Goal: Information Seeking & Learning: Learn about a topic

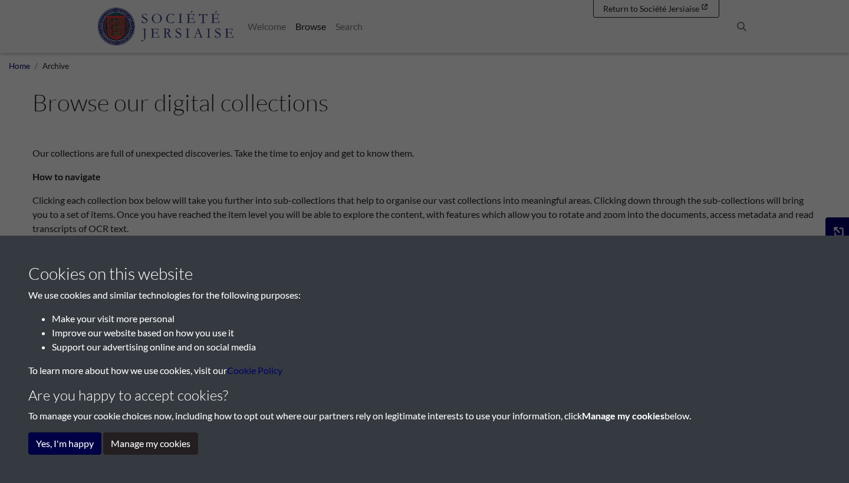
click at [54, 444] on button "Yes, I'm happy" at bounding box center [64, 444] width 73 height 22
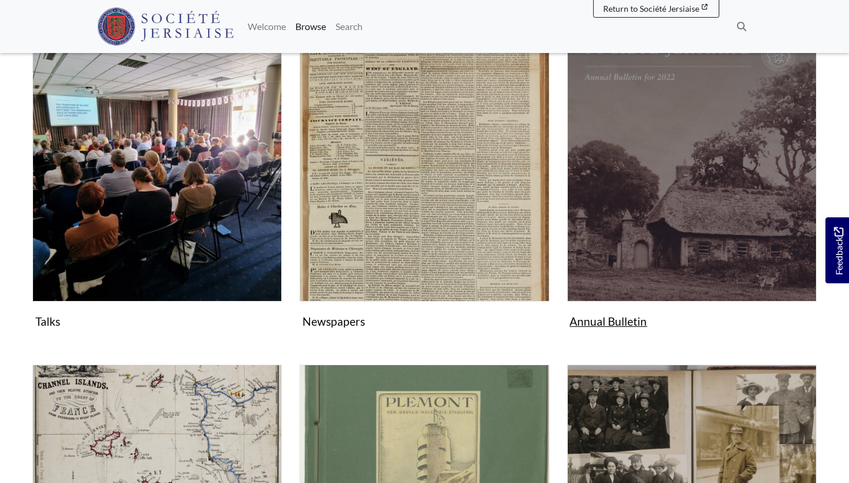
scroll to position [311, 0]
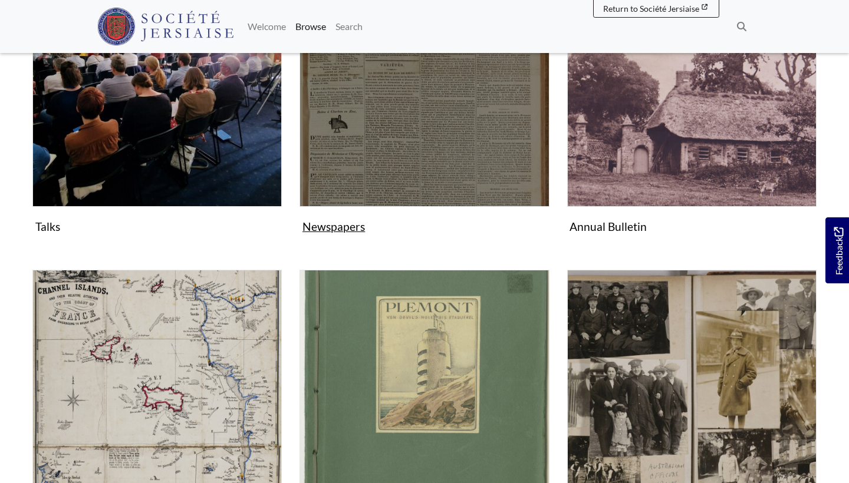
click at [409, 138] on img "Subcollection" at bounding box center [423, 82] width 249 height 249
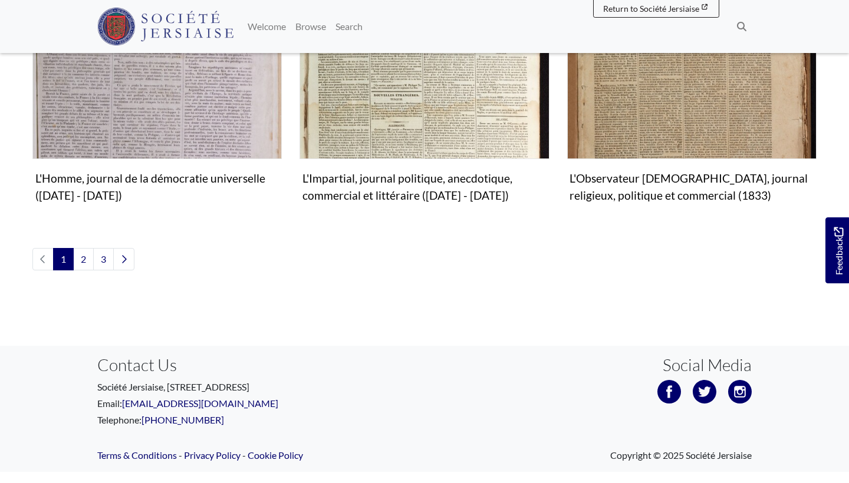
scroll to position [1506, 0]
click at [85, 249] on link "2" at bounding box center [83, 260] width 21 height 22
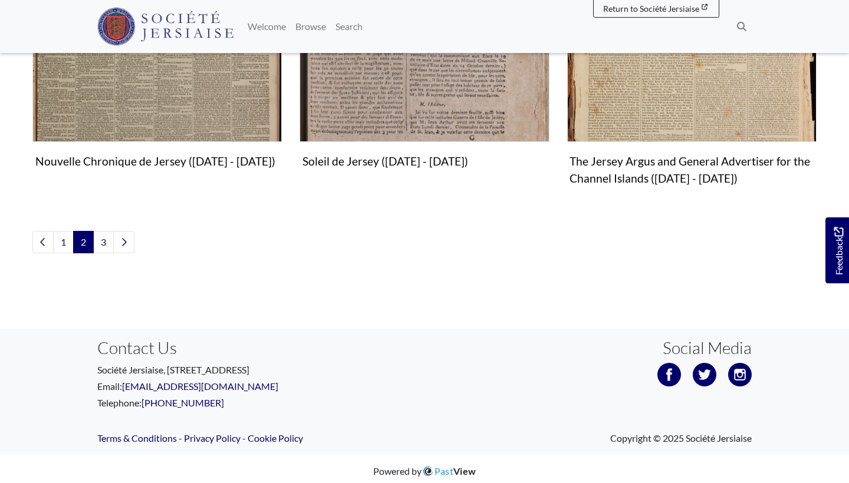
scroll to position [1506, 0]
click at [101, 236] on link "3" at bounding box center [103, 243] width 21 height 22
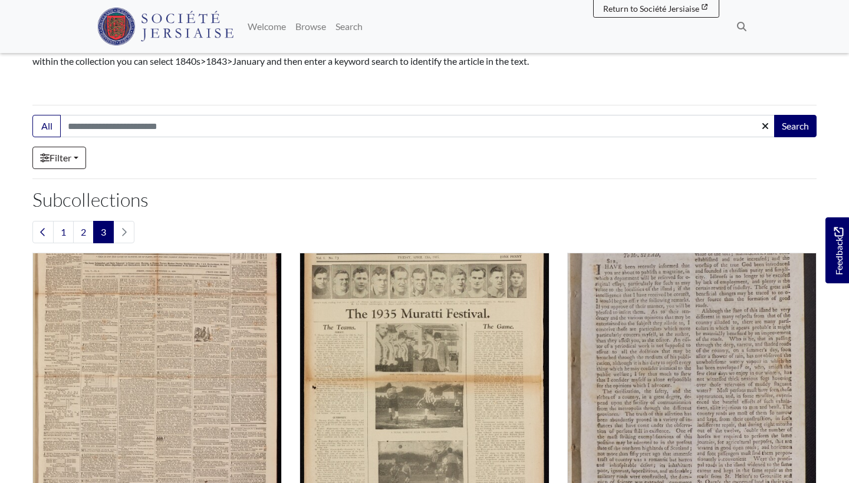
scroll to position [232, 0]
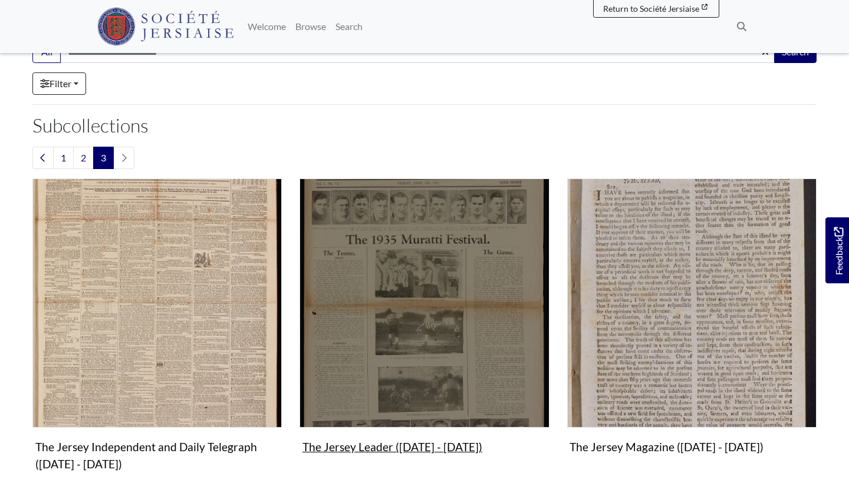
click at [347, 328] on img "Subcollection" at bounding box center [423, 303] width 249 height 249
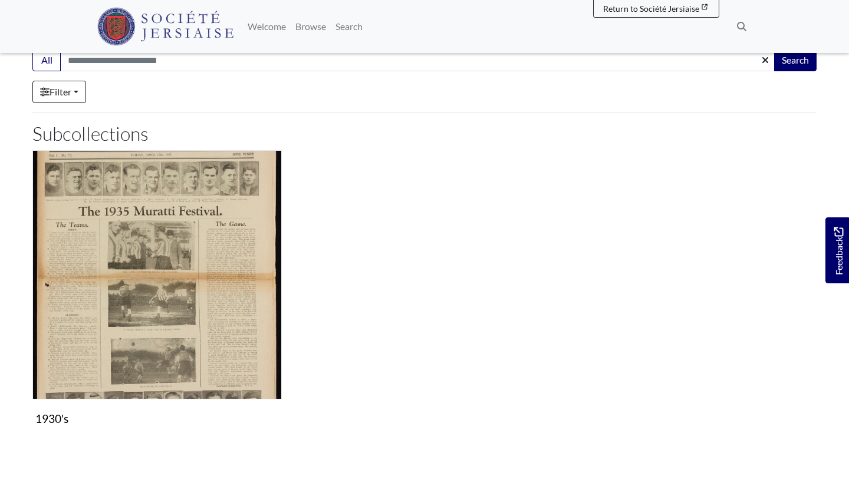
scroll to position [93, 0]
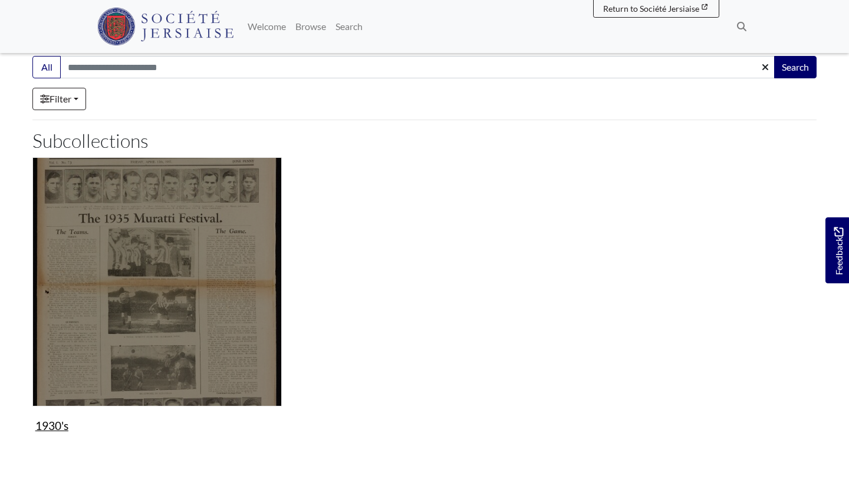
click at [166, 265] on img "Subcollection" at bounding box center [156, 281] width 249 height 249
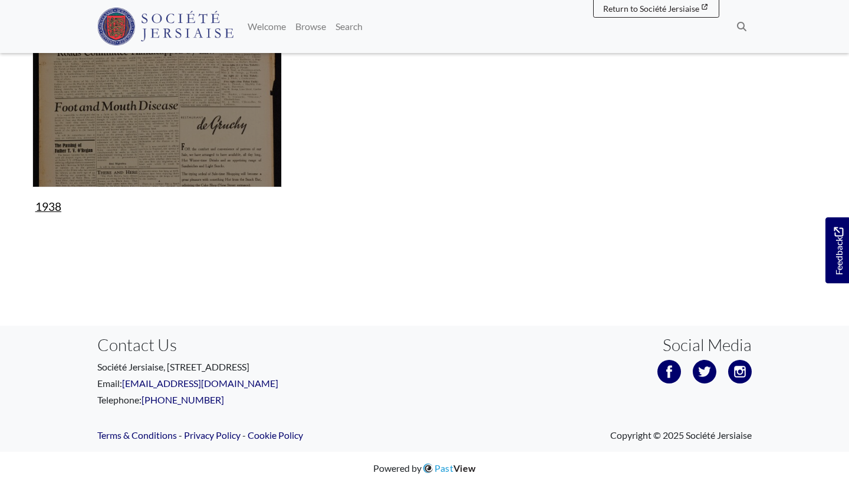
scroll to position [624, 0]
click at [227, 105] on img "Subcollection" at bounding box center [156, 63] width 249 height 249
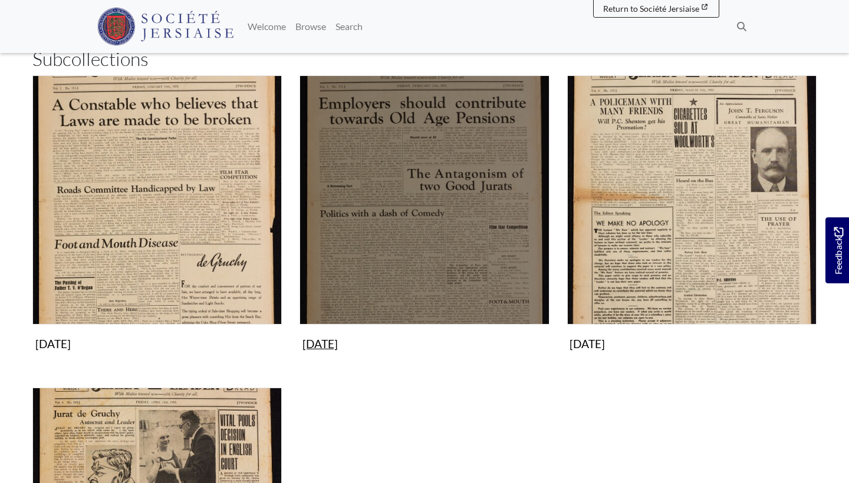
scroll to position [210, 0]
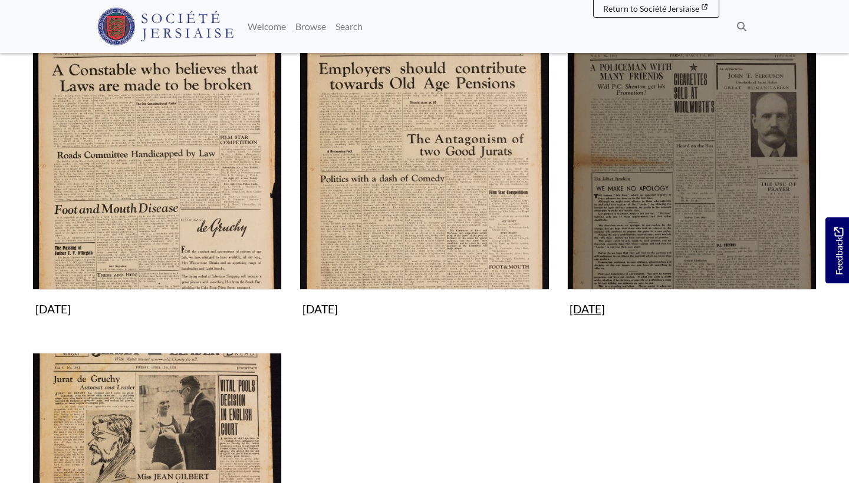
click at [664, 243] on img "Subcollection" at bounding box center [691, 165] width 249 height 249
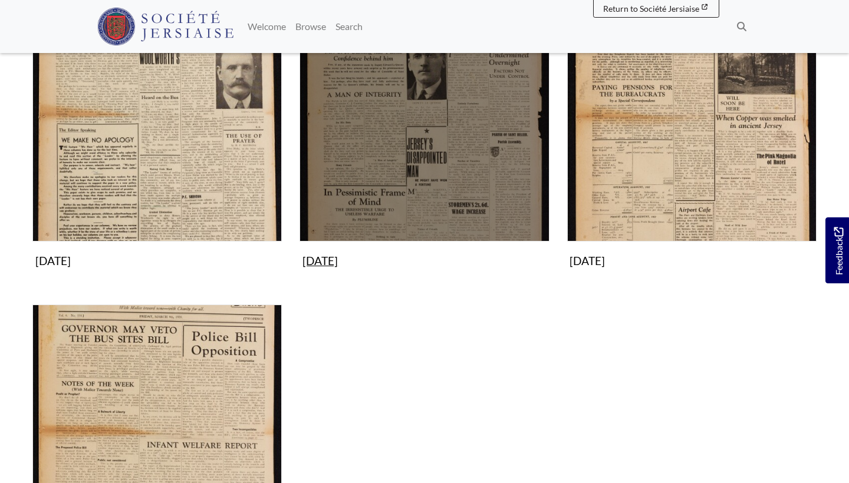
scroll to position [261, 0]
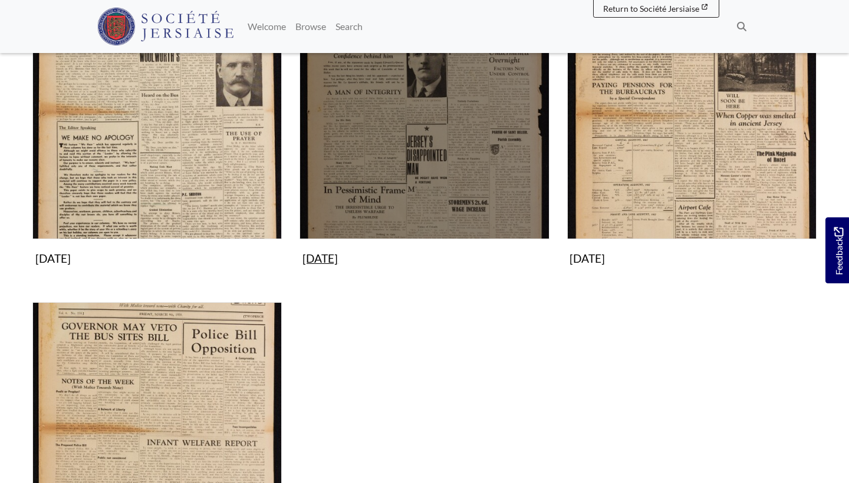
click at [334, 177] on img "Subcollection" at bounding box center [423, 114] width 249 height 249
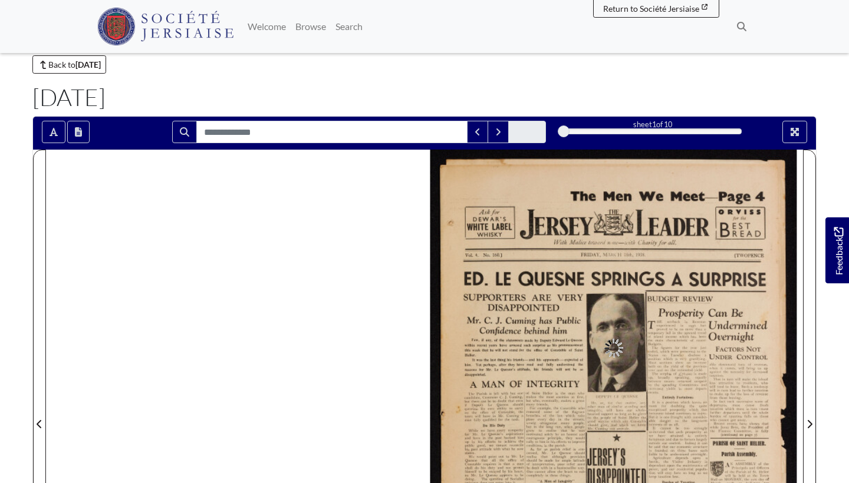
scroll to position [170, 0]
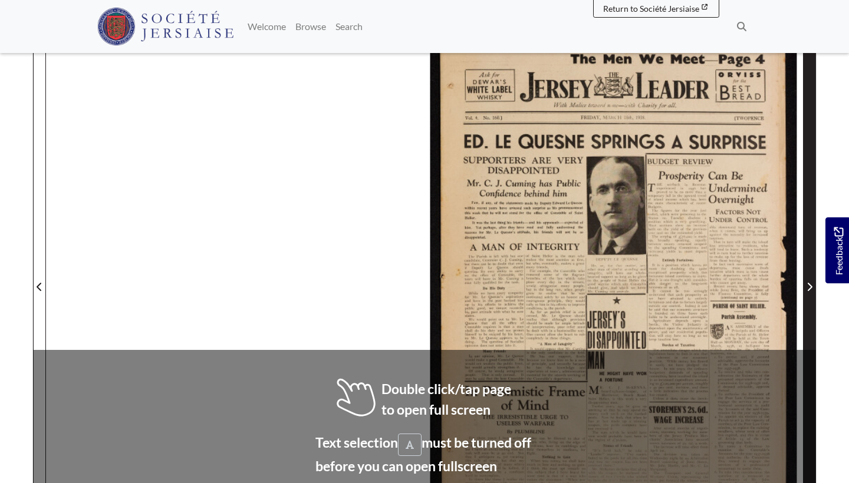
click at [813, 287] on span "Next Page" at bounding box center [809, 287] width 12 height 14
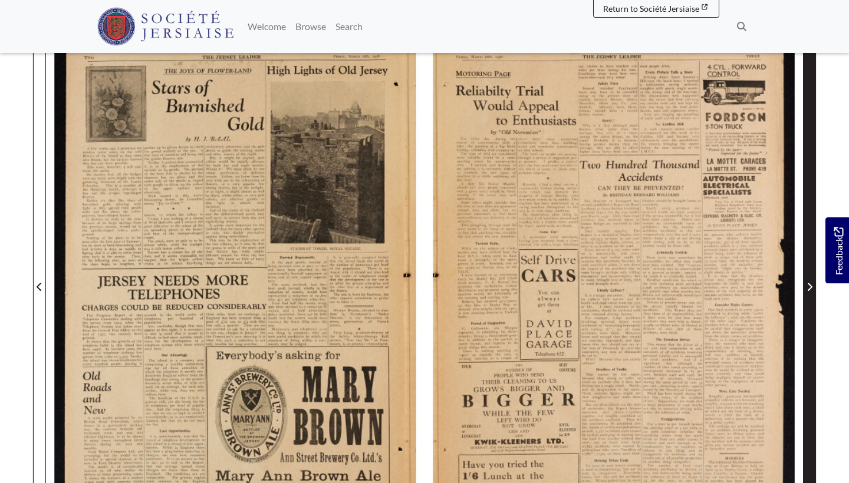
click at [813, 287] on span "Next Page" at bounding box center [809, 287] width 12 height 14
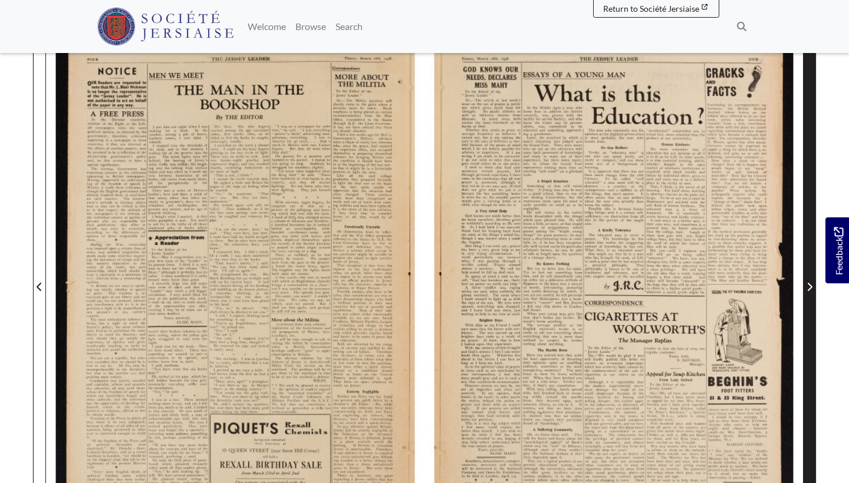
click at [813, 287] on span "Next Page" at bounding box center [809, 287] width 12 height 14
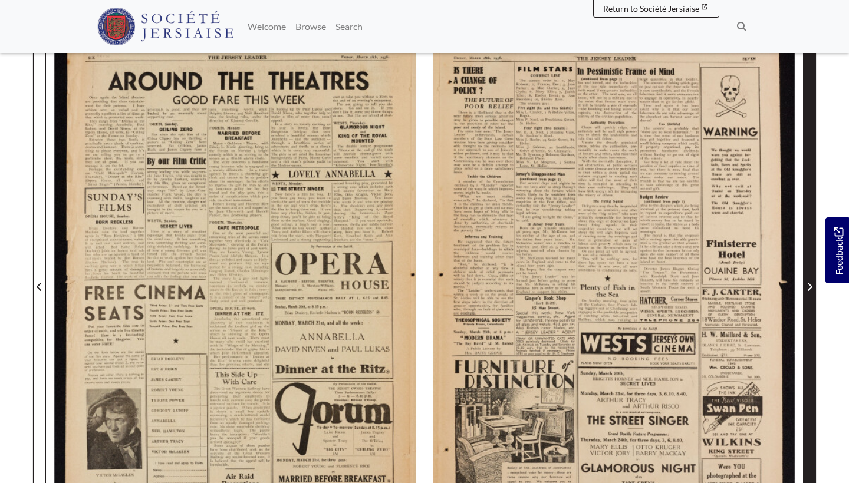
click at [813, 287] on span "Next Page" at bounding box center [809, 287] width 12 height 14
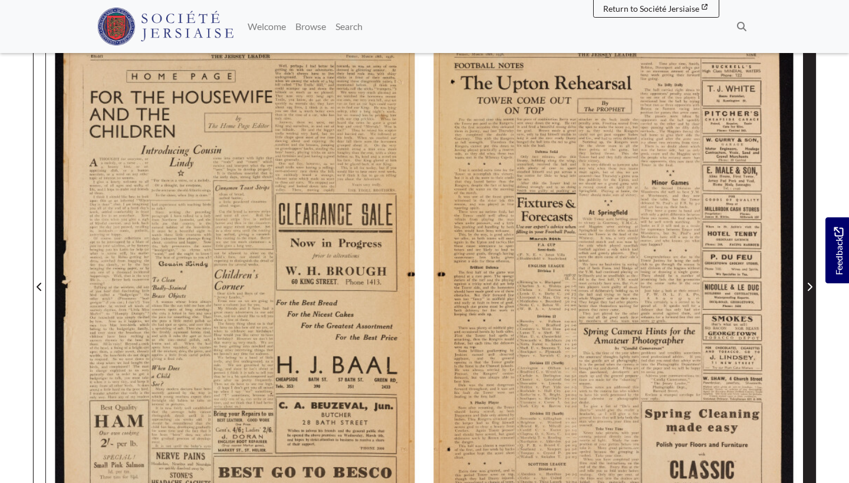
click at [813, 287] on span "Next Page" at bounding box center [809, 287] width 12 height 14
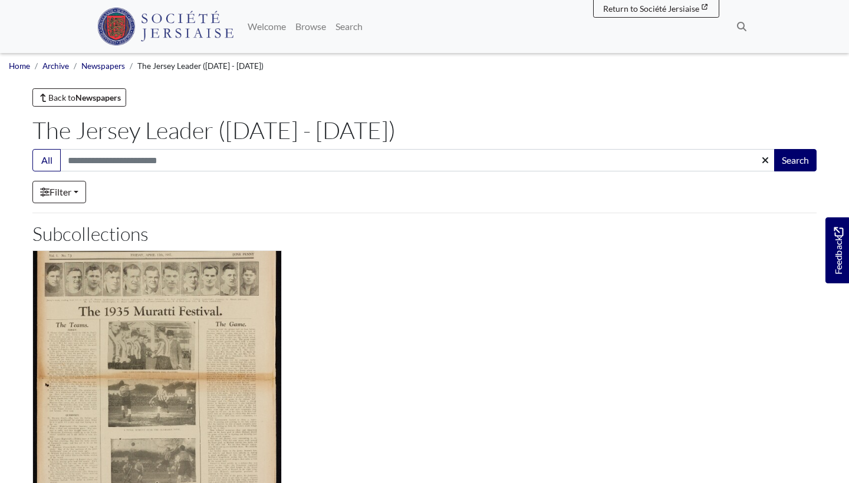
scroll to position [93, 0]
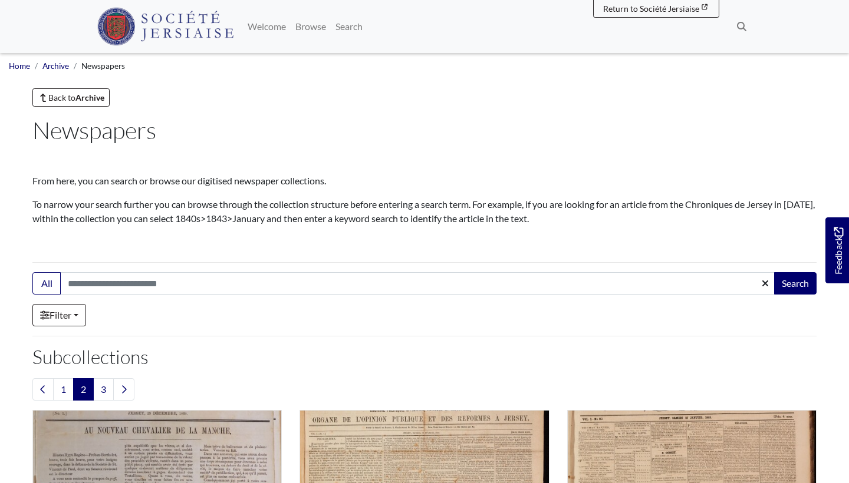
scroll to position [1506, 0]
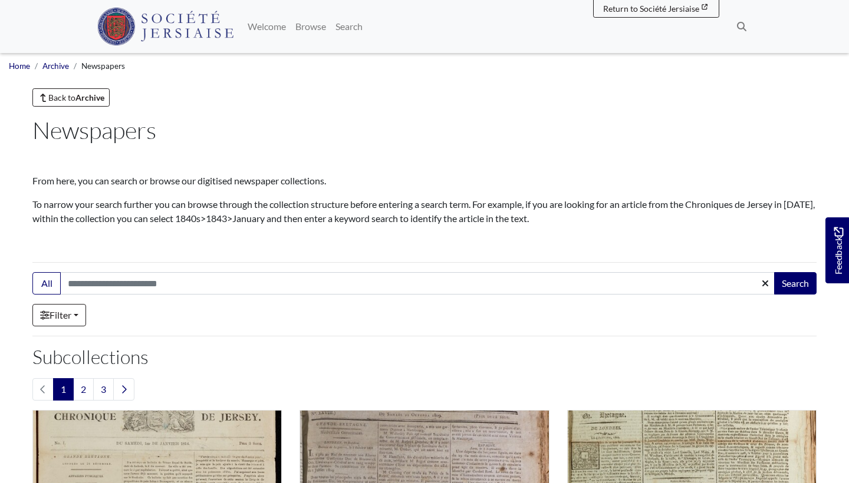
scroll to position [1506, 0]
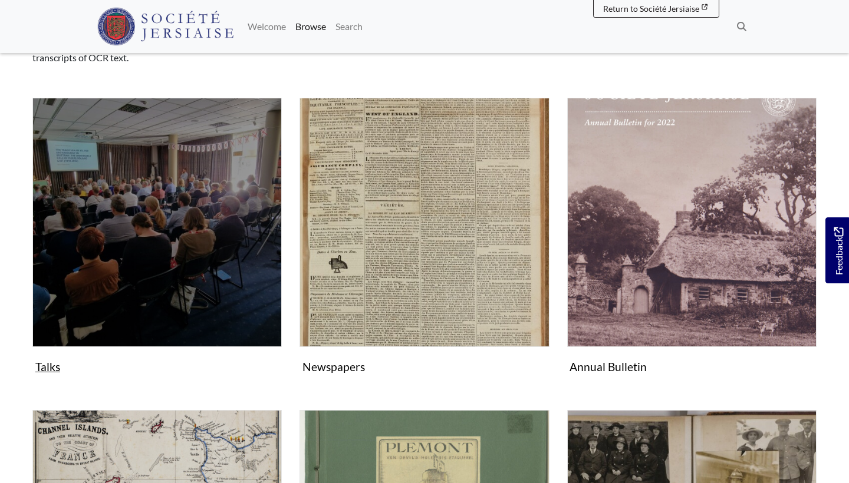
scroll to position [146, 0]
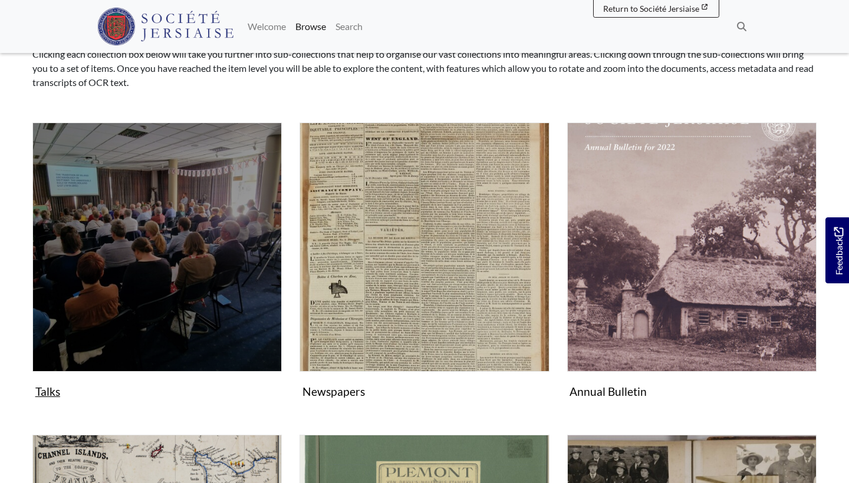
click at [95, 347] on img "Subcollection" at bounding box center [156, 247] width 249 height 249
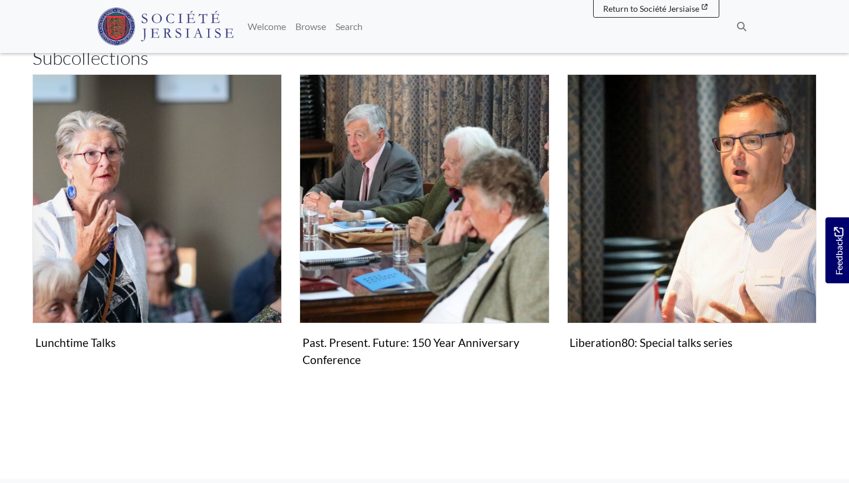
scroll to position [174, 0]
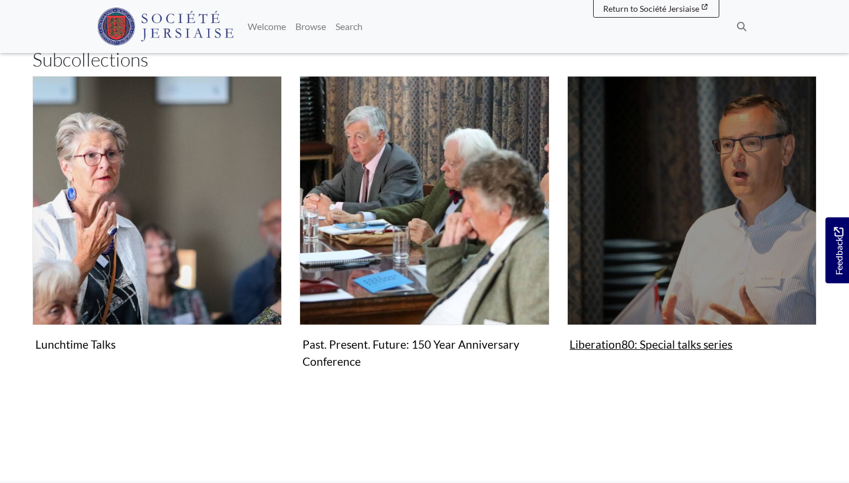
click at [627, 280] on img "Subcollection" at bounding box center [691, 200] width 249 height 249
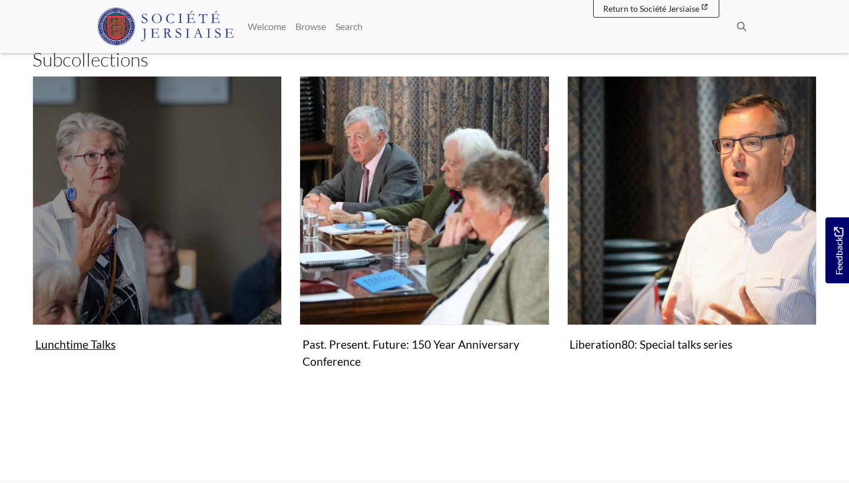
click at [58, 337] on figure "Lunchtime Talks Collection" at bounding box center [156, 216] width 249 height 281
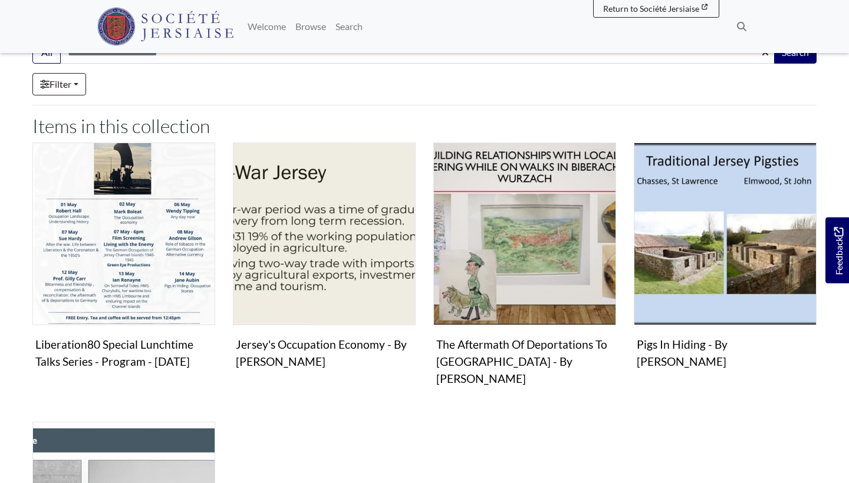
scroll to position [183, 0]
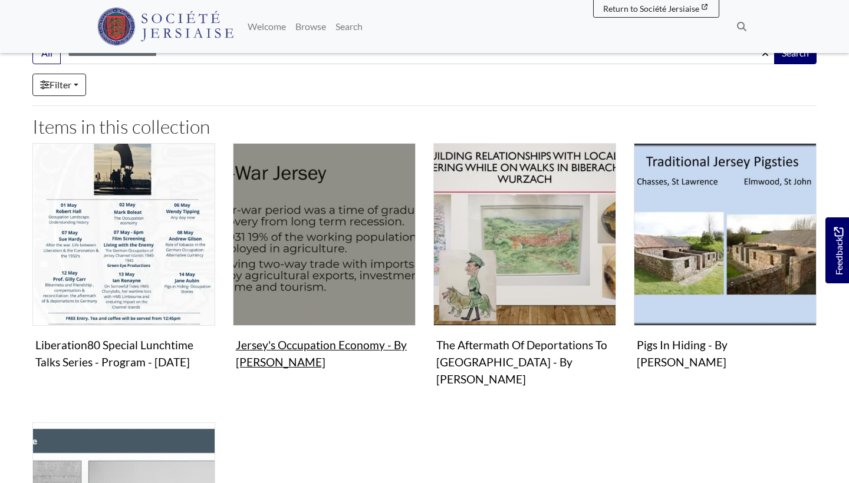
click at [342, 340] on figure "Video & audio Jersey's Occupation Economy - By [PERSON_NAME] Video" at bounding box center [324, 258] width 183 height 231
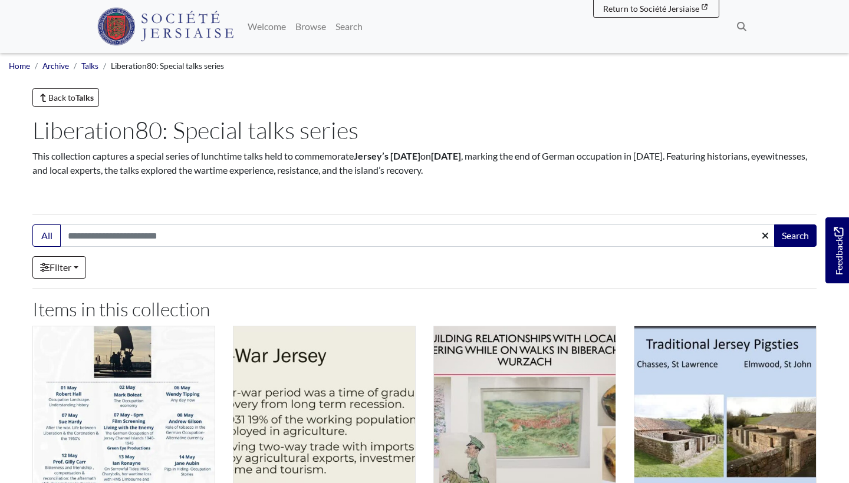
scroll to position [0, 0]
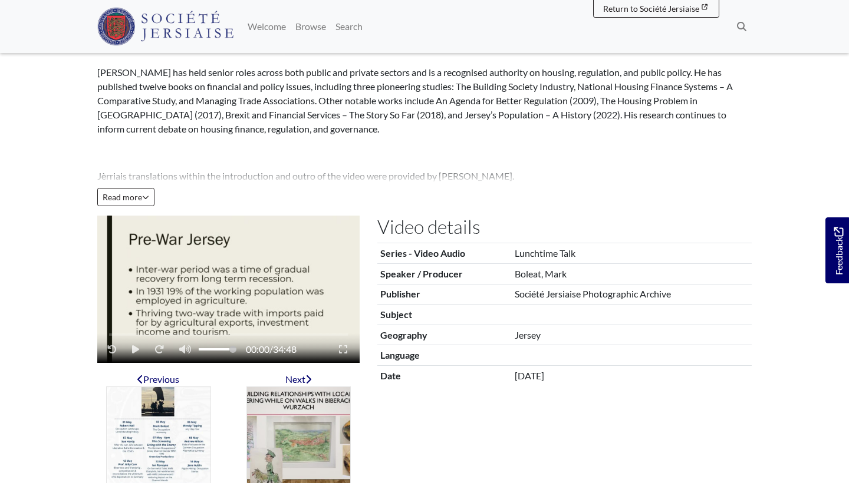
scroll to position [95, 0]
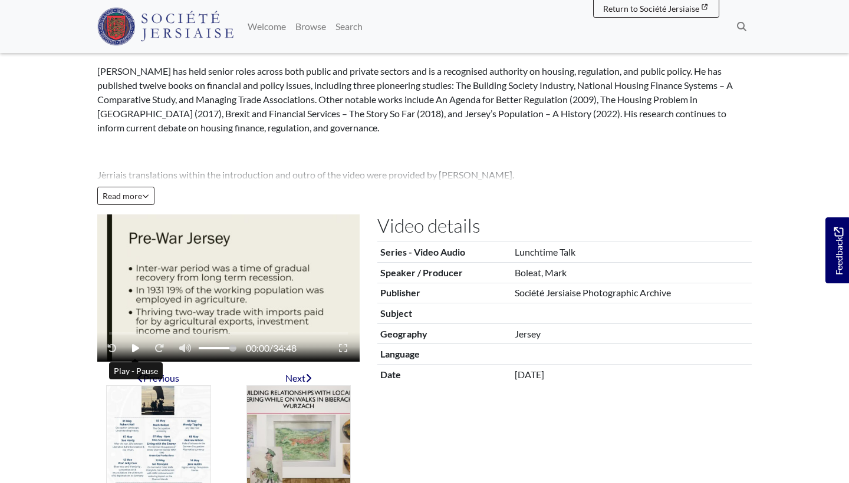
click at [133, 344] on icon "Play - Pause" at bounding box center [135, 348] width 7 height 9
click at [340, 346] on icon "Enter Fullscreen - Exit Fullscreen" at bounding box center [343, 348] width 8 height 8
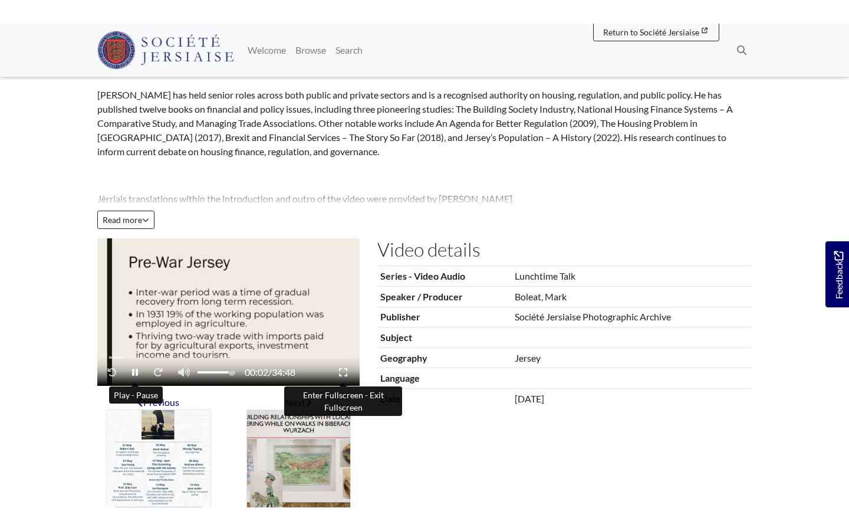
scroll to position [0, 0]
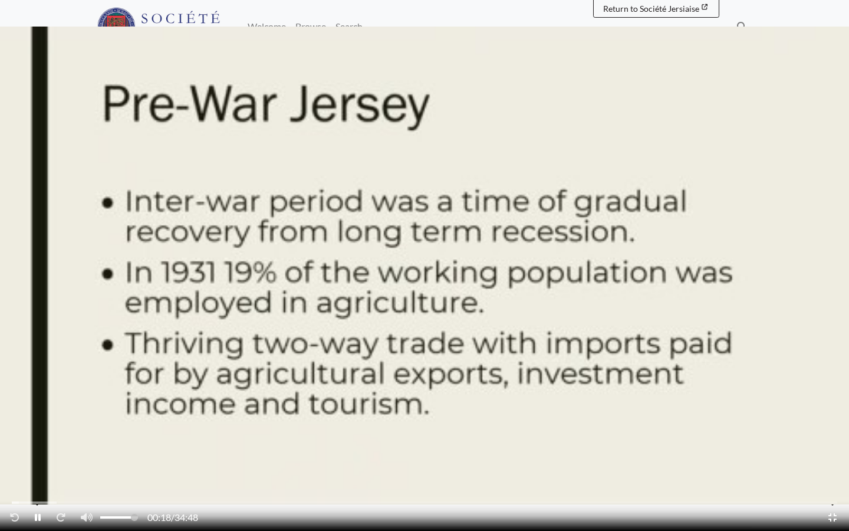
click at [38, 483] on icon "Play - Pause" at bounding box center [38, 516] width 6 height 9
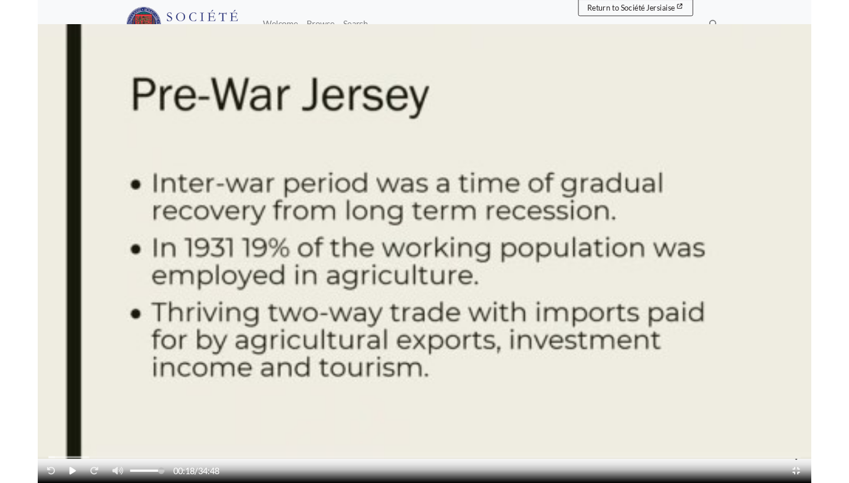
scroll to position [95, 0]
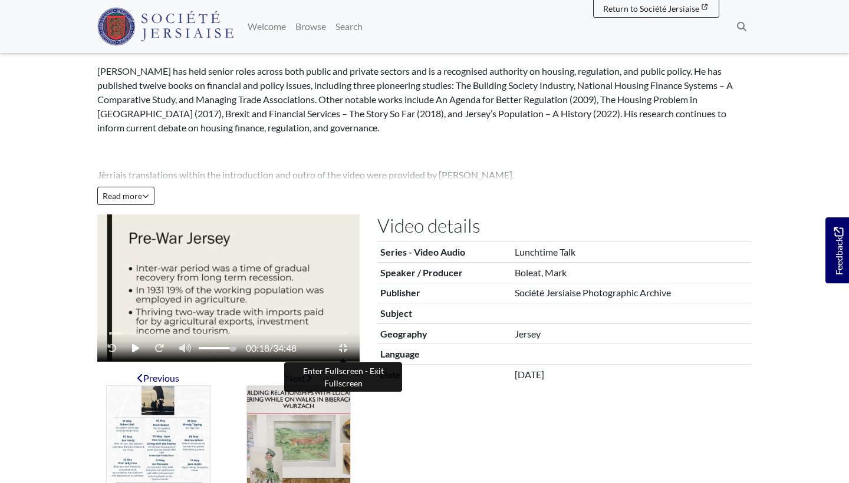
drag, startPoint x: 119, startPoint y: 332, endPoint x: 212, endPoint y: 335, distance: 93.2
click at [212, 335] on div "00:18 / 34:48" at bounding box center [228, 346] width 262 height 29
click at [341, 347] on icon "Enter Fullscreen - Exit Fullscreen" at bounding box center [343, 348] width 8 height 8
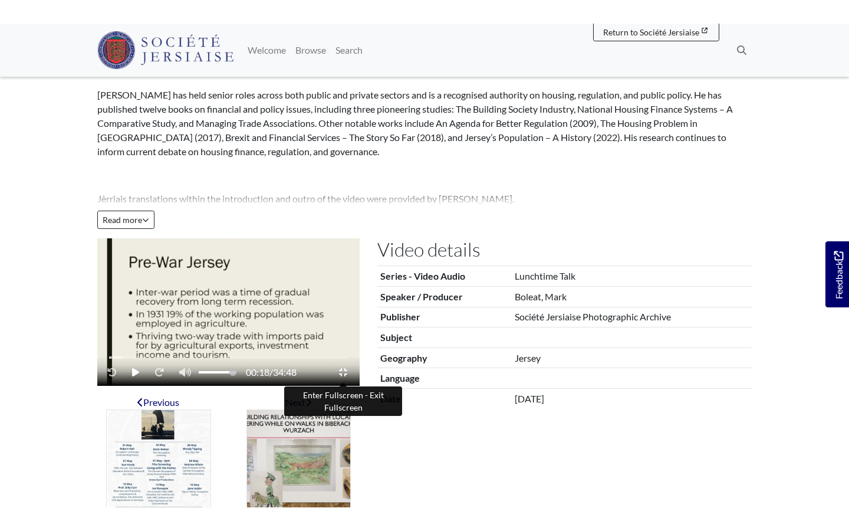
scroll to position [0, 0]
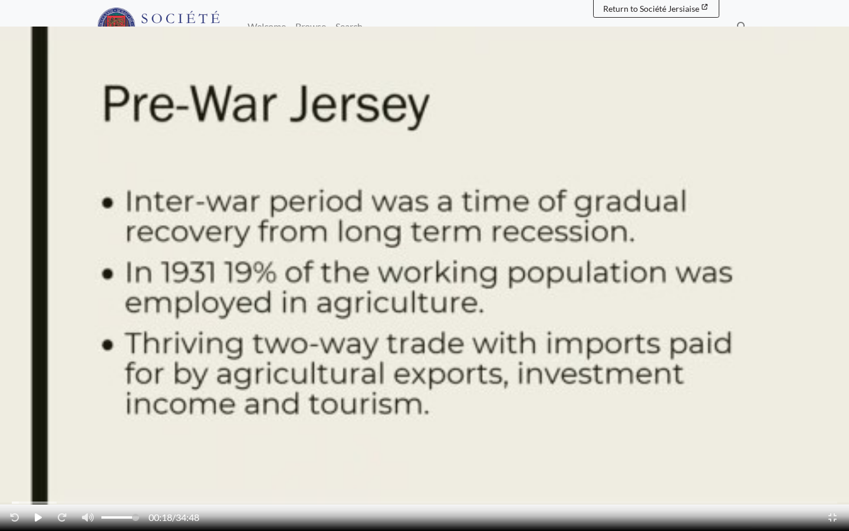
click at [390, 483] on div "Video player" at bounding box center [424, 502] width 825 height 2
click at [570, 483] on div "15:29 / 34:48" at bounding box center [424, 516] width 844 height 27
click at [576, 483] on div "15:29 / 34:48" at bounding box center [424, 516] width 844 height 27
click at [726, 483] on div "15:29 / 34:48" at bounding box center [424, 502] width 849 height 58
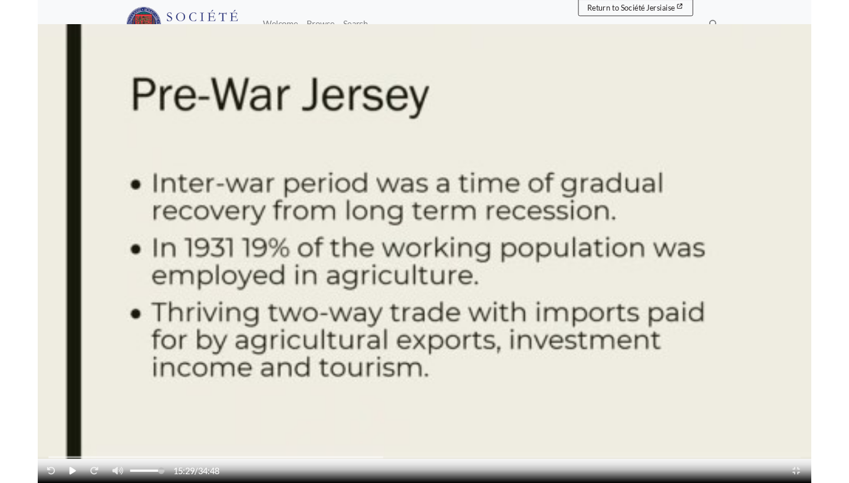
scroll to position [95, 0]
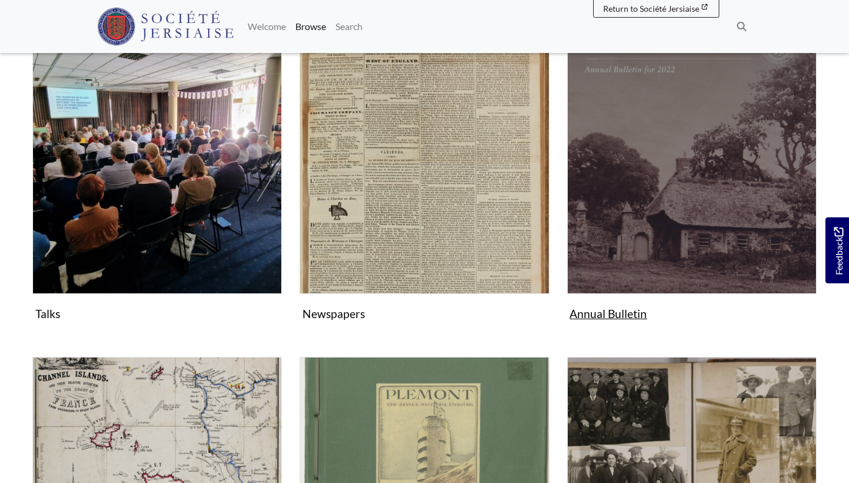
scroll to position [229, 0]
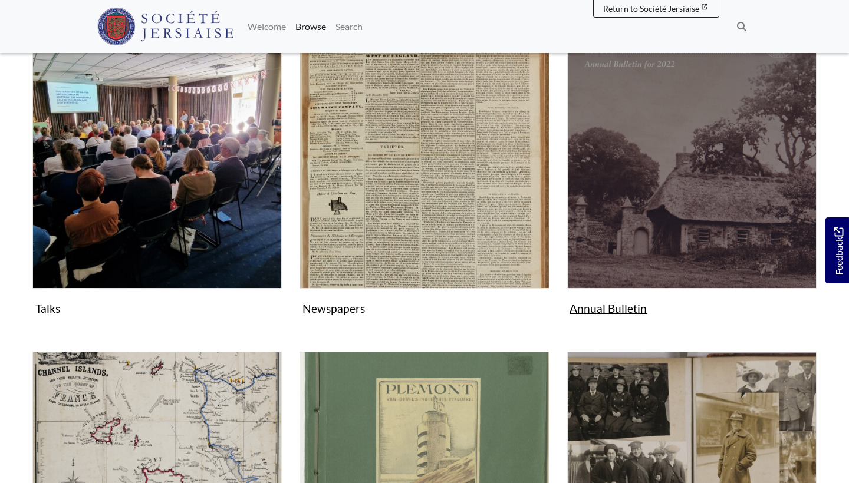
click at [607, 302] on figure "Annual Bulletin Collection" at bounding box center [691, 179] width 249 height 281
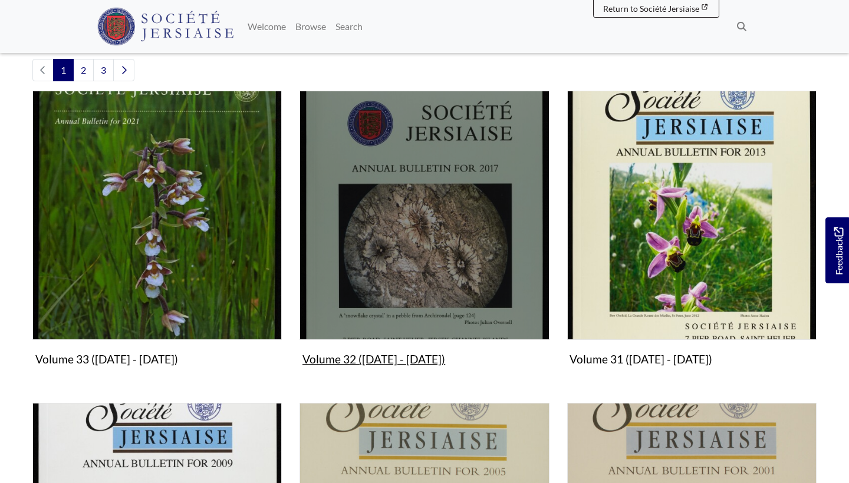
scroll to position [369, 0]
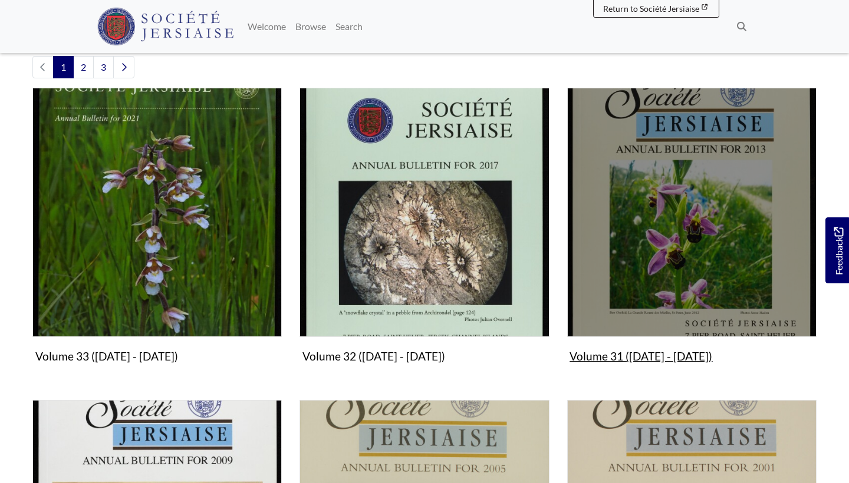
click at [627, 355] on figure "Volume 31 (2013 - 2016) Collection" at bounding box center [691, 228] width 249 height 281
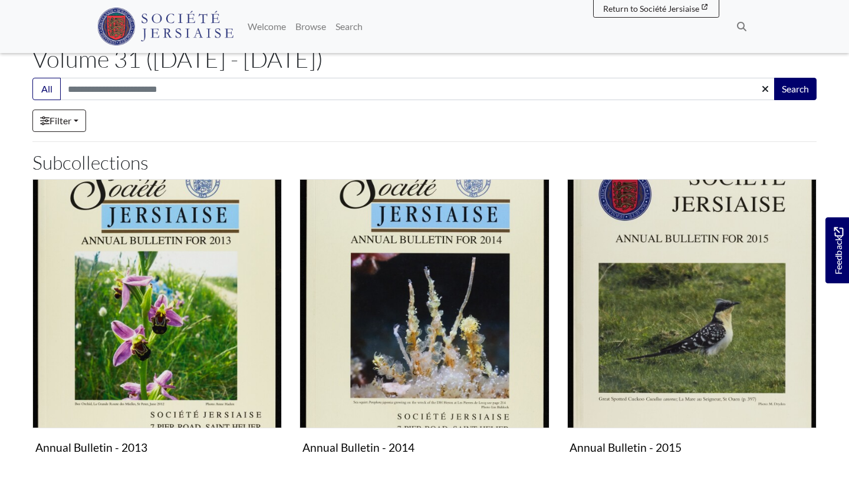
scroll to position [204, 0]
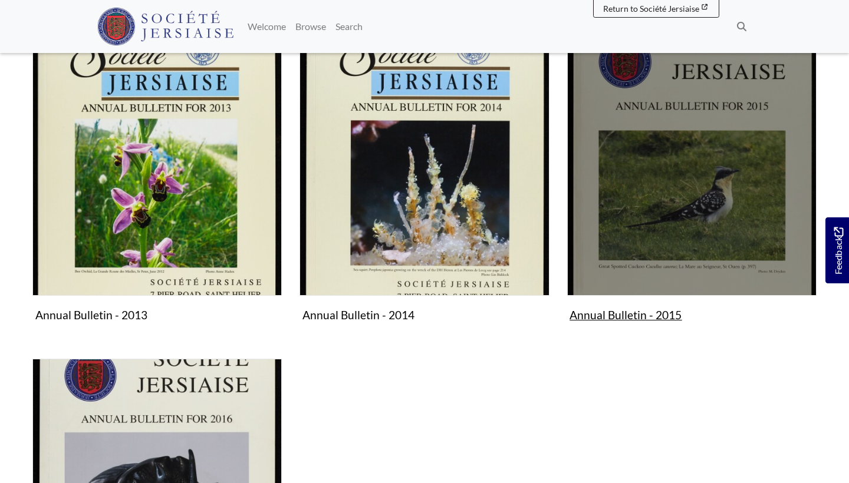
click at [690, 304] on figure "Annual Bulletin - 2015 Collection" at bounding box center [691, 187] width 249 height 281
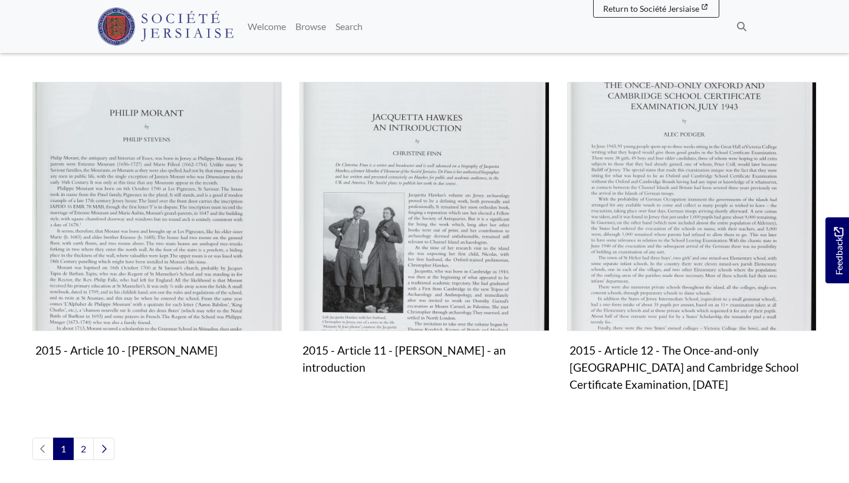
scroll to position [1246, 0]
click at [85, 437] on link "2" at bounding box center [83, 448] width 21 height 22
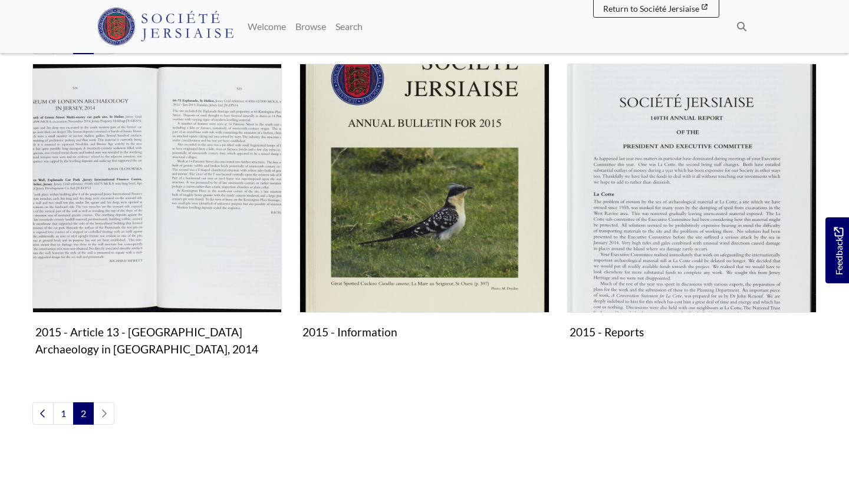
scroll to position [222, 0]
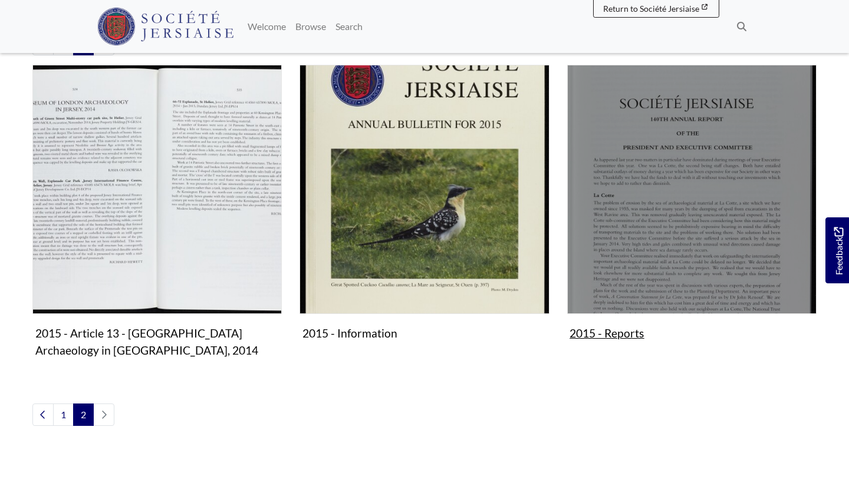
click at [600, 261] on img "Subcollection" at bounding box center [691, 189] width 249 height 249
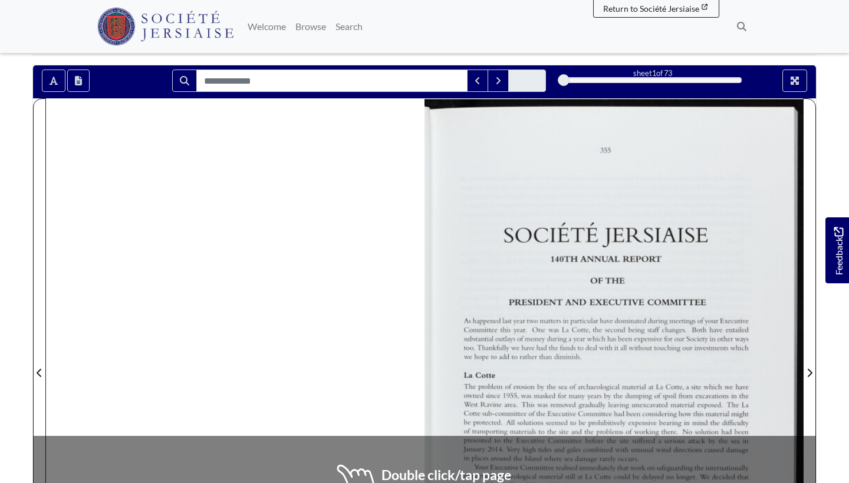
scroll to position [193, 0]
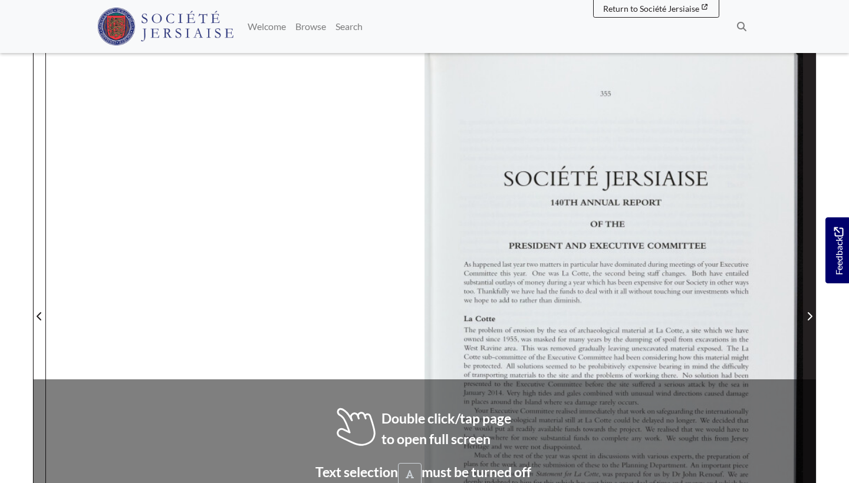
click at [809, 315] on icon "Next Page" at bounding box center [810, 316] width 5 height 8
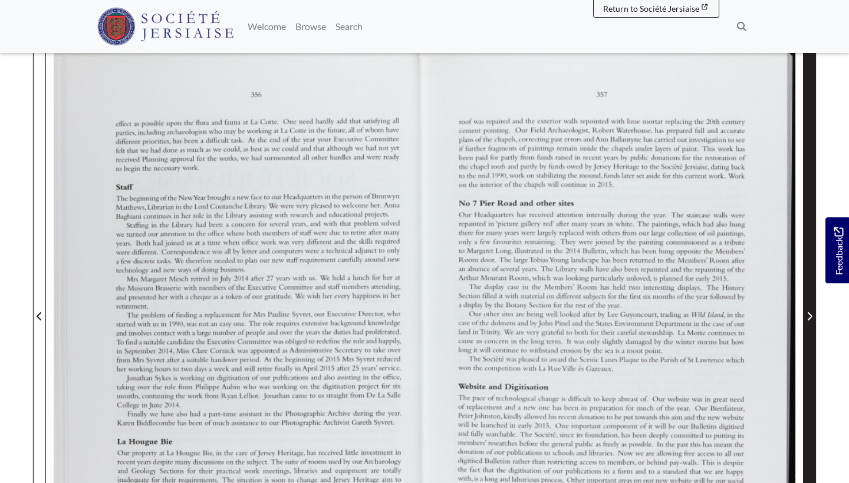
click at [810, 315] on icon "Next Page" at bounding box center [810, 316] width 5 height 8
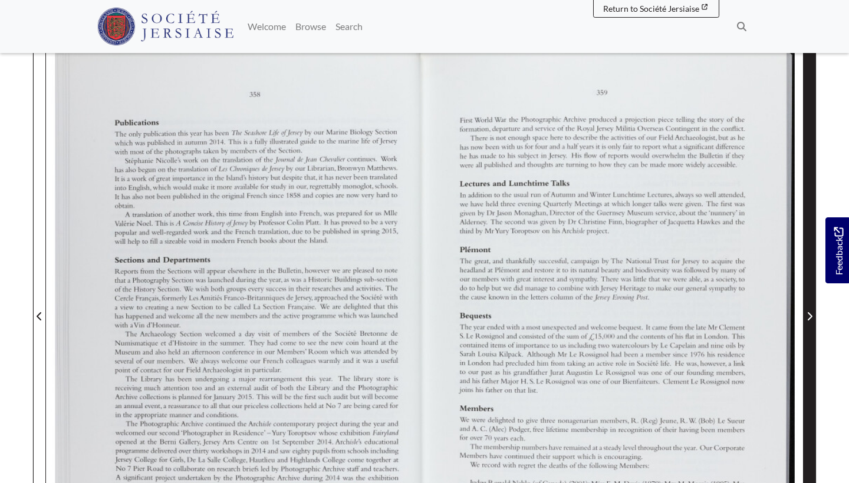
click at [810, 315] on icon "Next Page" at bounding box center [810, 316] width 5 height 8
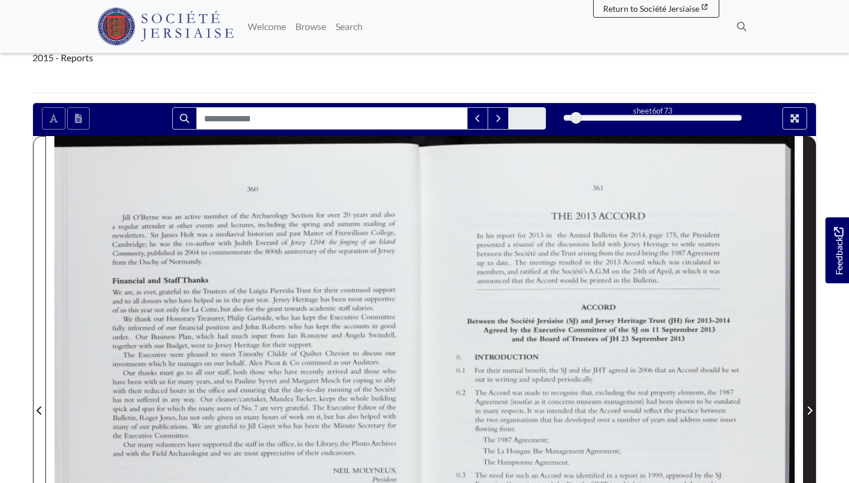
scroll to position [75, 0]
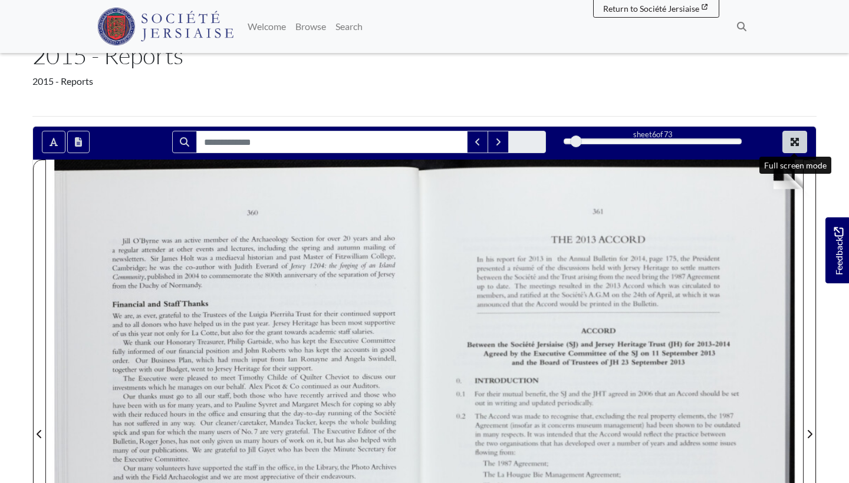
click at [792, 136] on button "Full screen mode" at bounding box center [794, 142] width 25 height 22
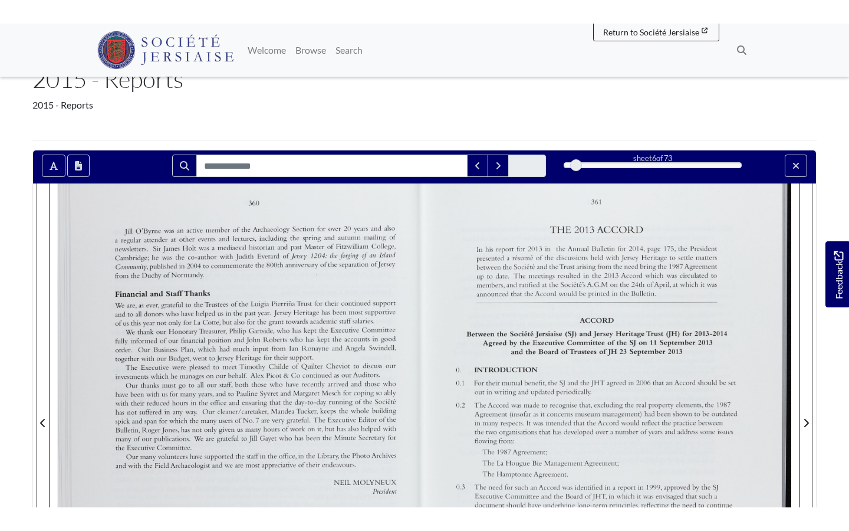
scroll to position [0, 0]
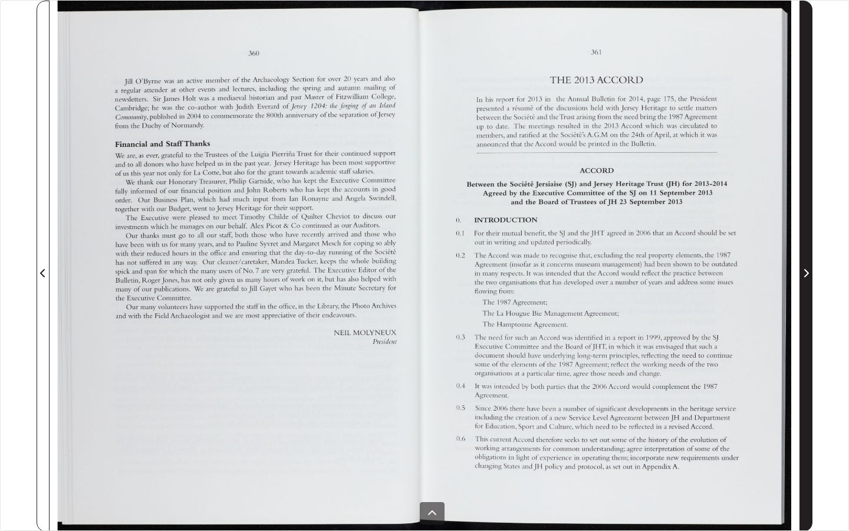
click at [802, 269] on span "Next Page" at bounding box center [806, 273] width 12 height 14
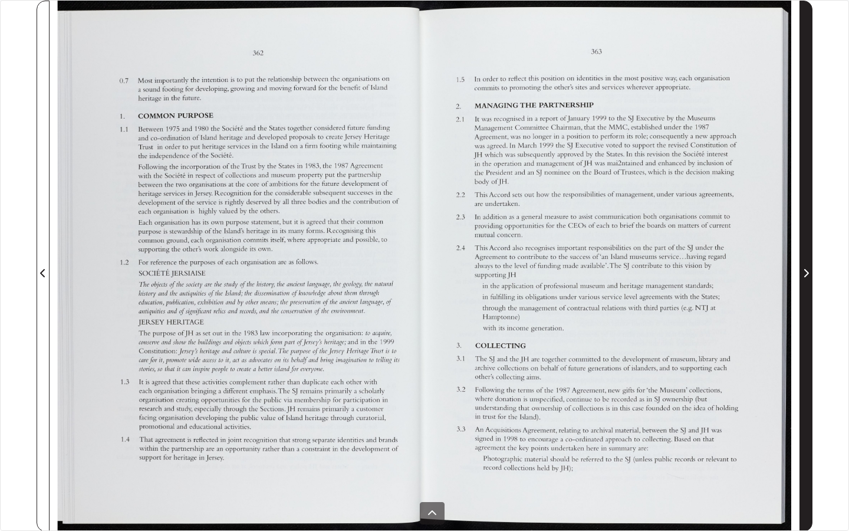
click at [802, 269] on span "Next Page" at bounding box center [806, 273] width 12 height 14
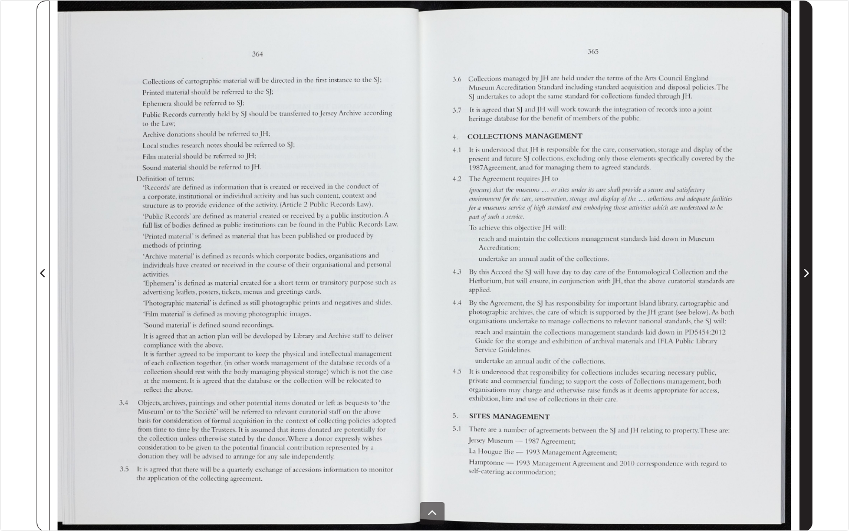
click at [803, 269] on icon "Next Page" at bounding box center [806, 272] width 6 height 9
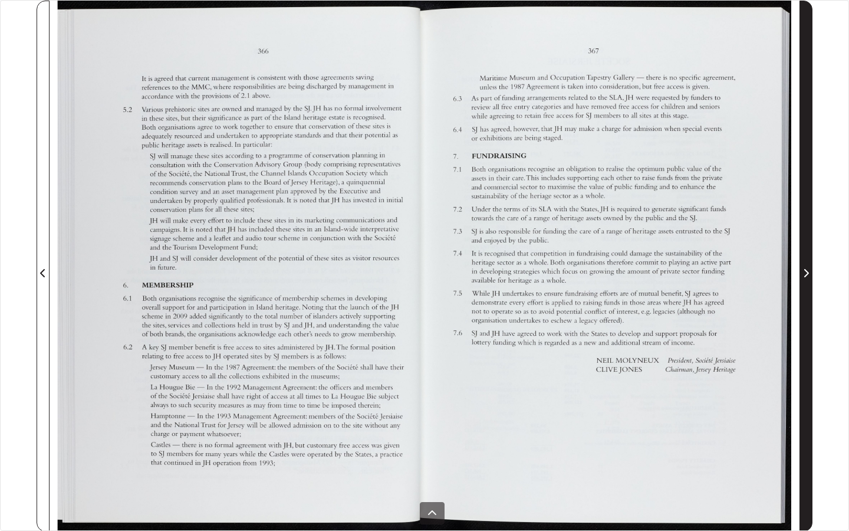
click at [803, 269] on icon "Next Page" at bounding box center [806, 272] width 6 height 9
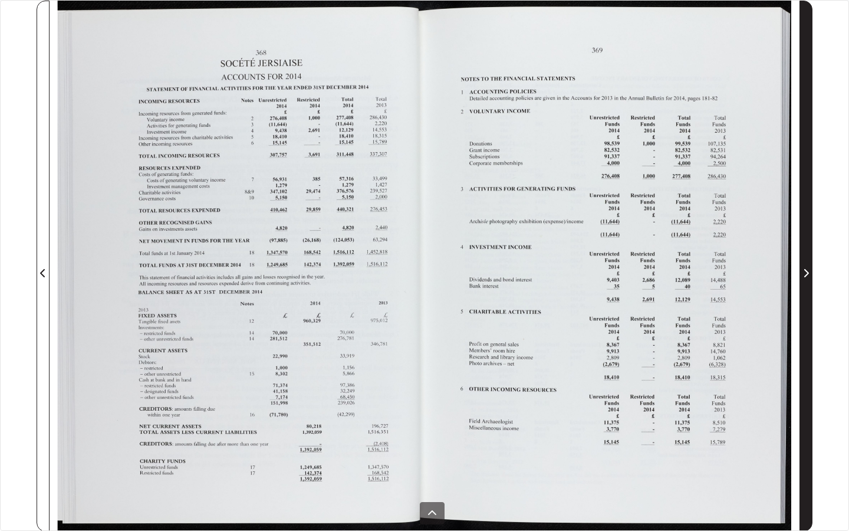
click at [803, 271] on icon "Next Page" at bounding box center [806, 272] width 6 height 9
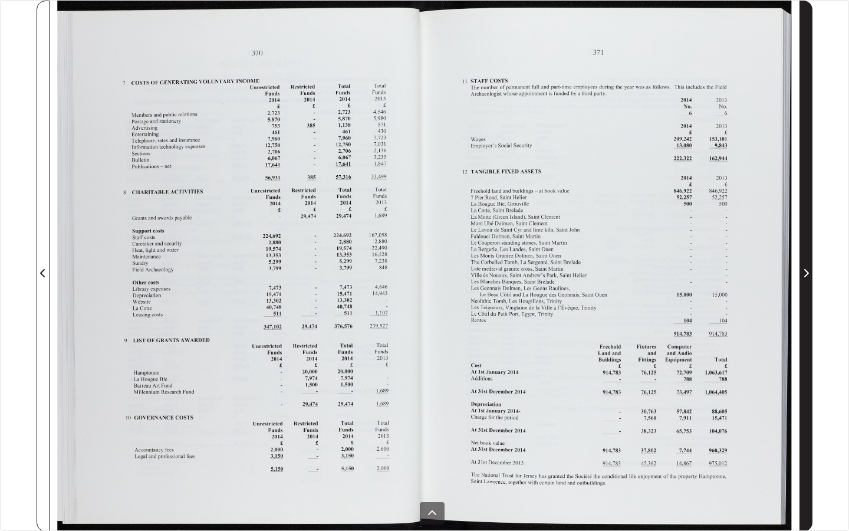
click at [803, 271] on icon "Next Page" at bounding box center [806, 272] width 6 height 9
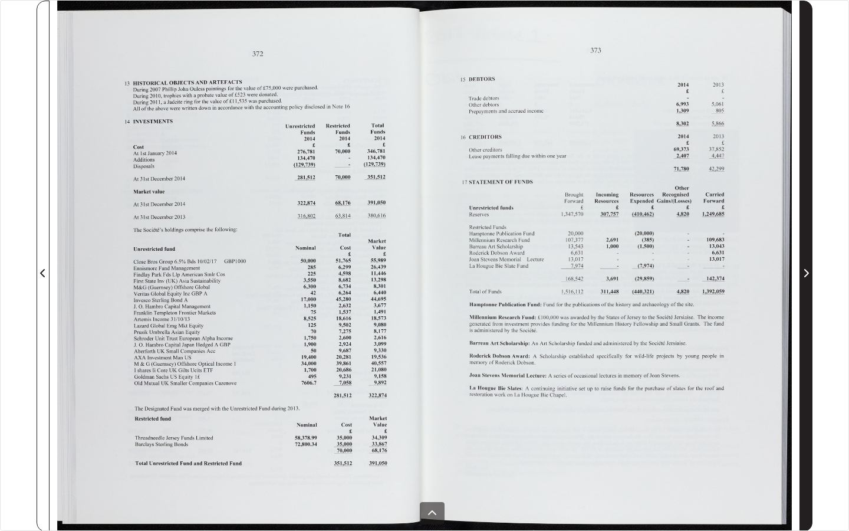
click at [803, 271] on icon "Next Page" at bounding box center [806, 272] width 6 height 9
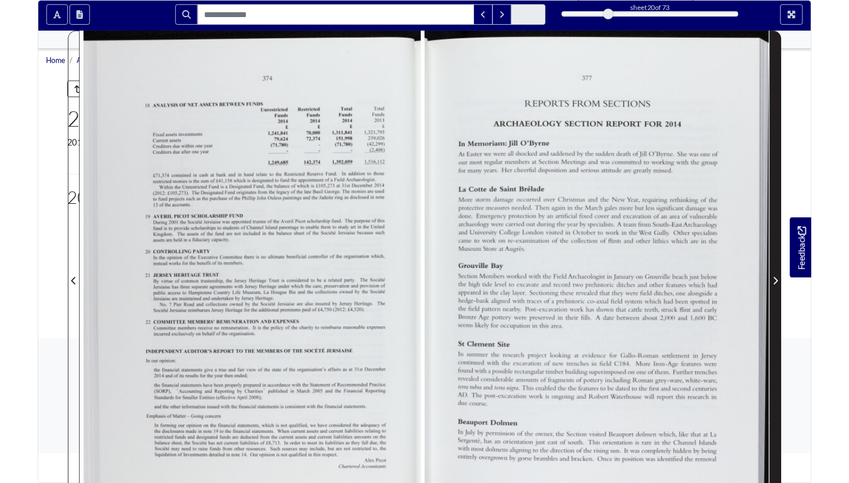
scroll to position [75, 0]
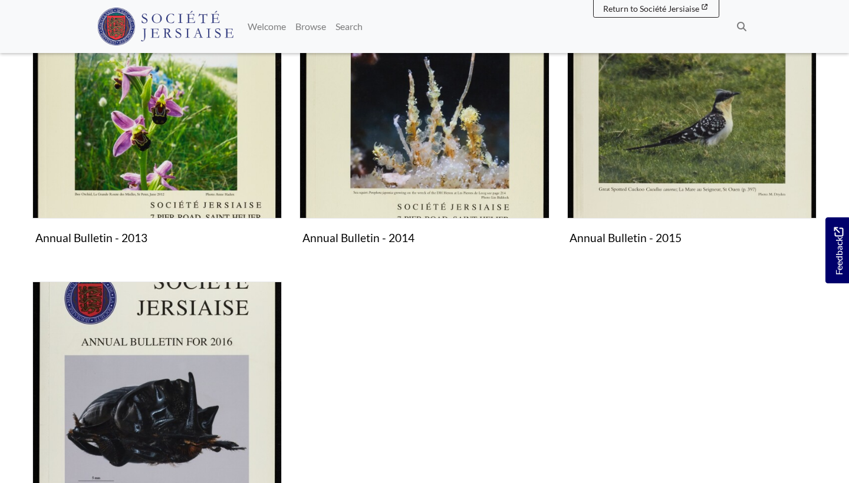
scroll to position [475, 0]
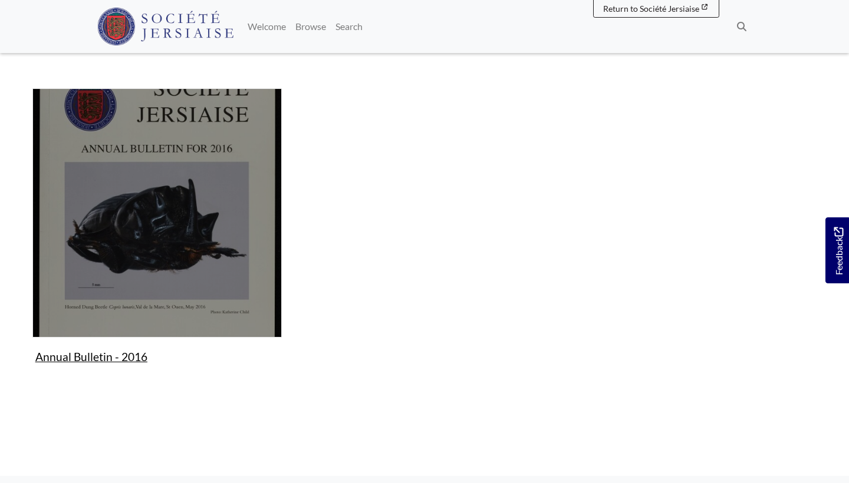
click at [160, 261] on img "Subcollection" at bounding box center [156, 212] width 249 height 249
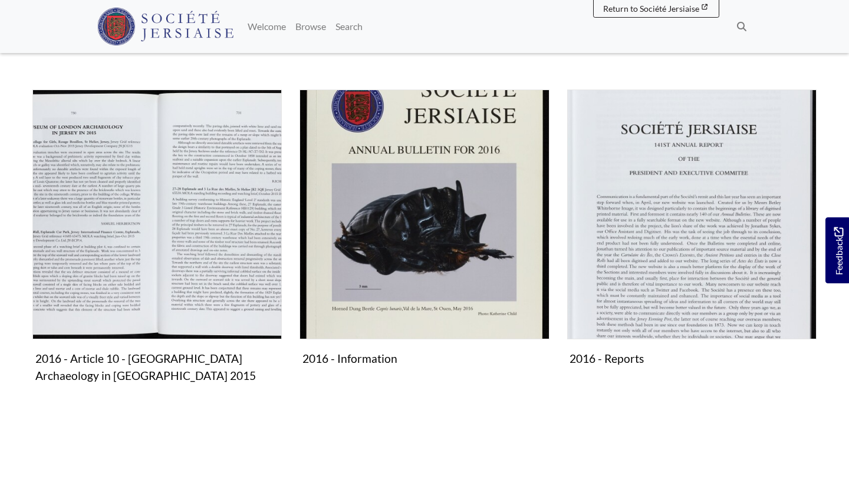
scroll to position [1165, 0]
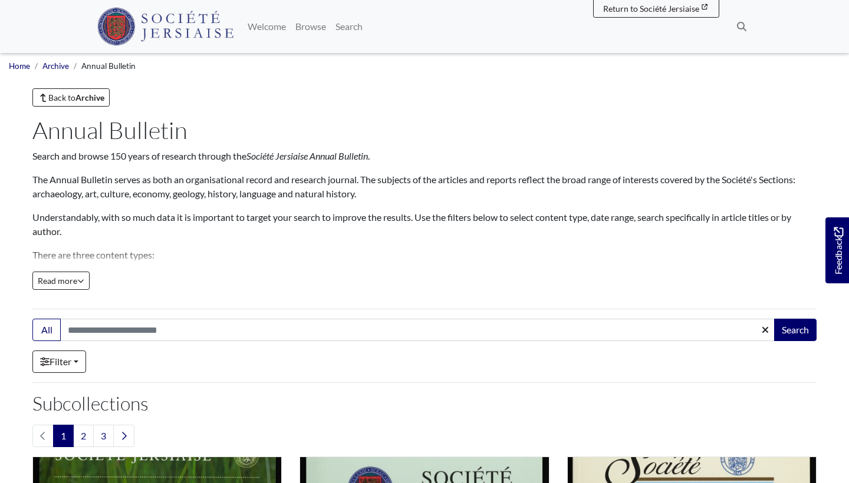
scroll to position [369, 0]
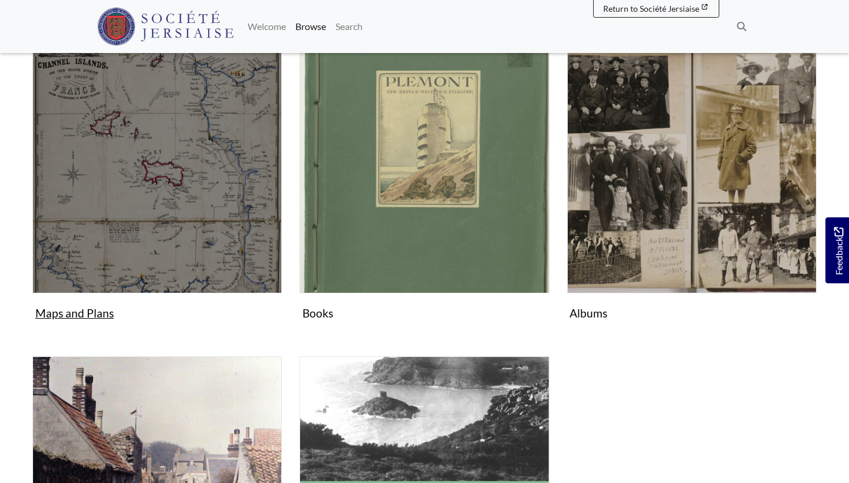
scroll to position [547, 0]
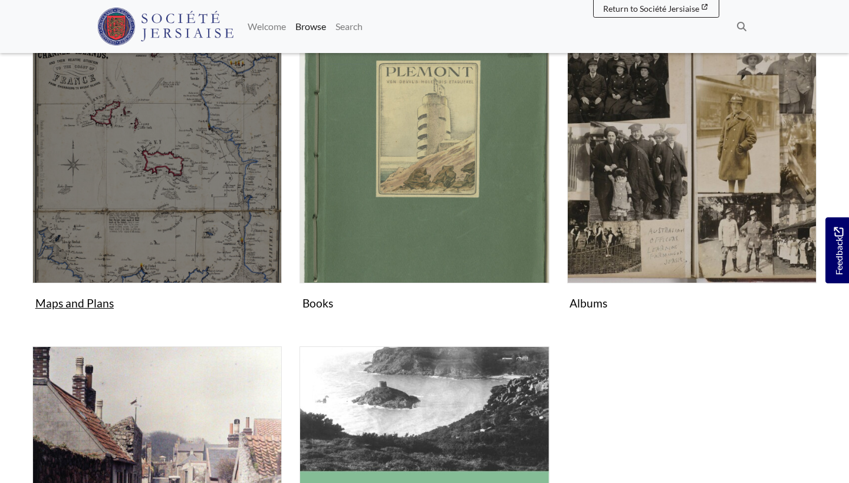
click at [152, 197] on img "Subcollection" at bounding box center [156, 158] width 249 height 249
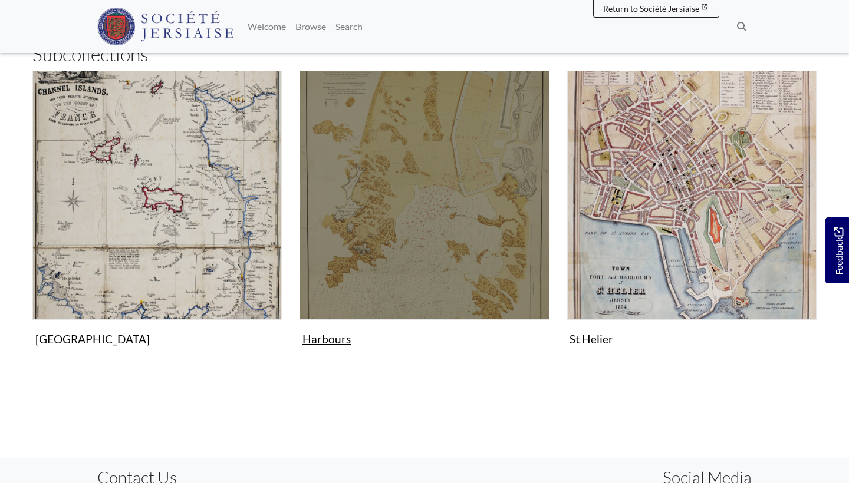
scroll to position [290, 0]
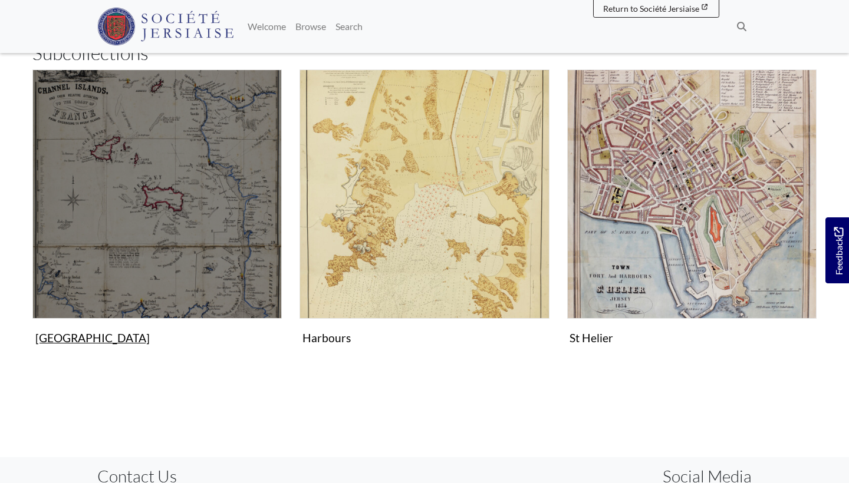
click at [96, 170] on img "Subcollection" at bounding box center [156, 194] width 249 height 249
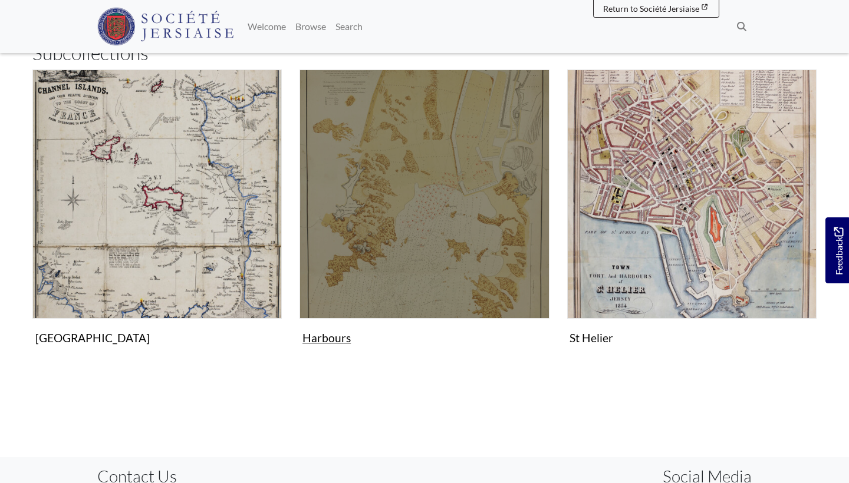
click at [465, 270] on img "Subcollection" at bounding box center [423, 194] width 249 height 249
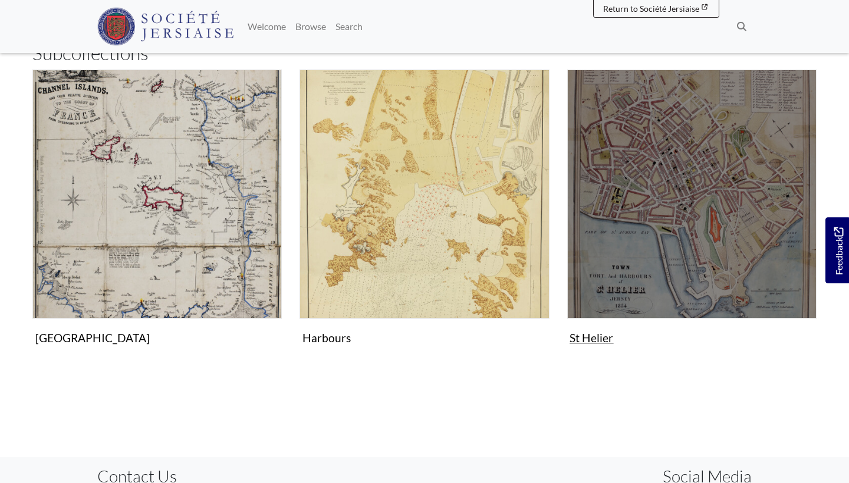
click at [605, 209] on img "Subcollection" at bounding box center [691, 194] width 249 height 249
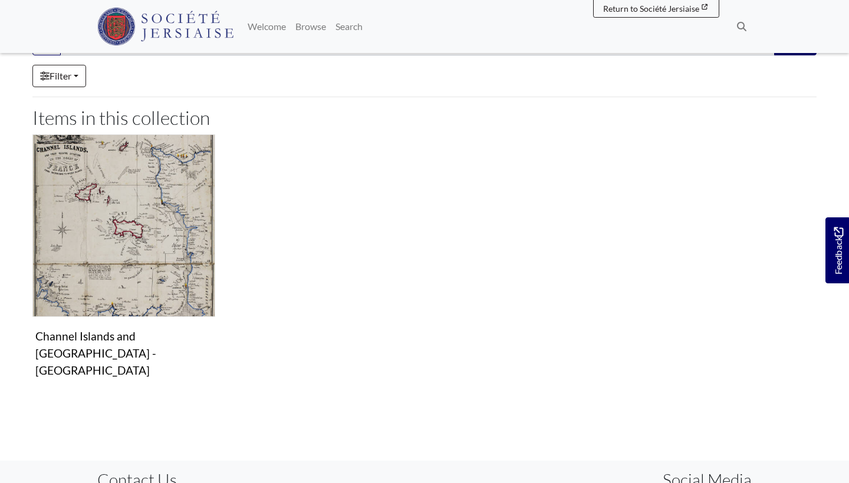
scroll to position [245, 0]
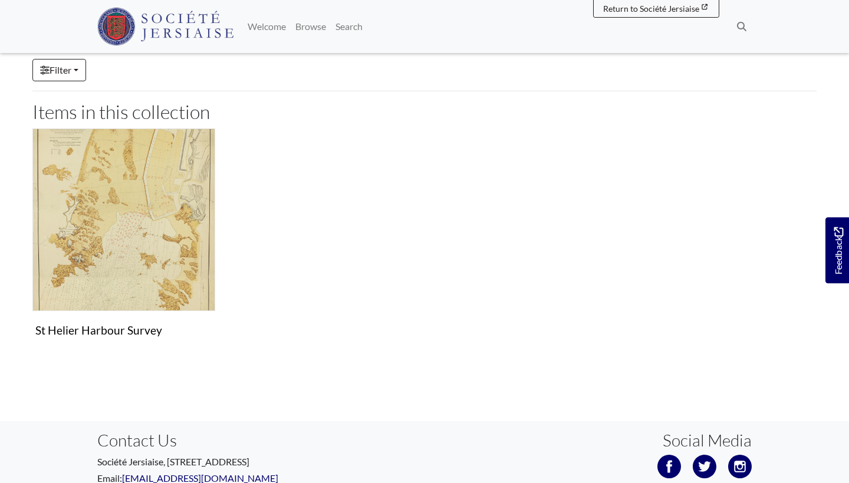
scroll to position [139, 0]
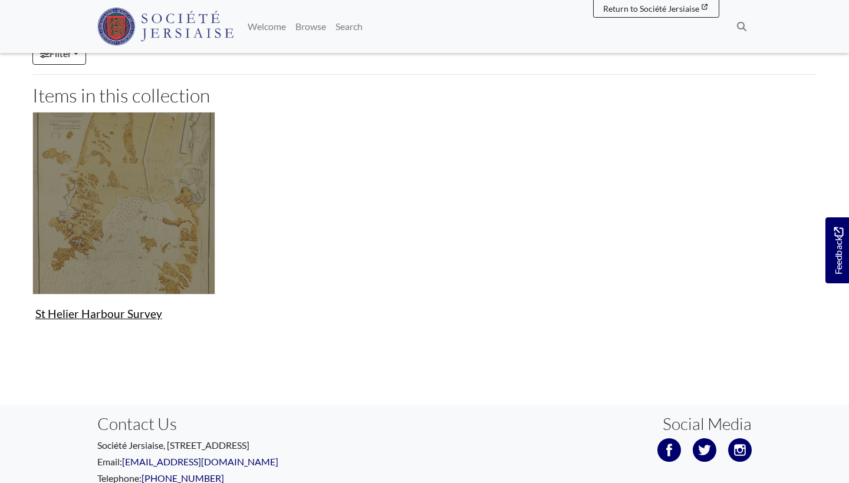
click at [123, 164] on img "Items in this Collection" at bounding box center [123, 203] width 183 height 183
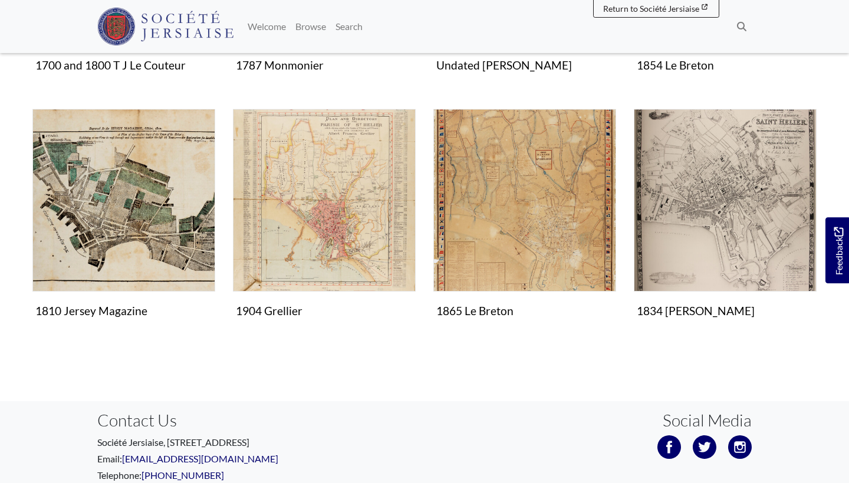
scroll to position [397, 0]
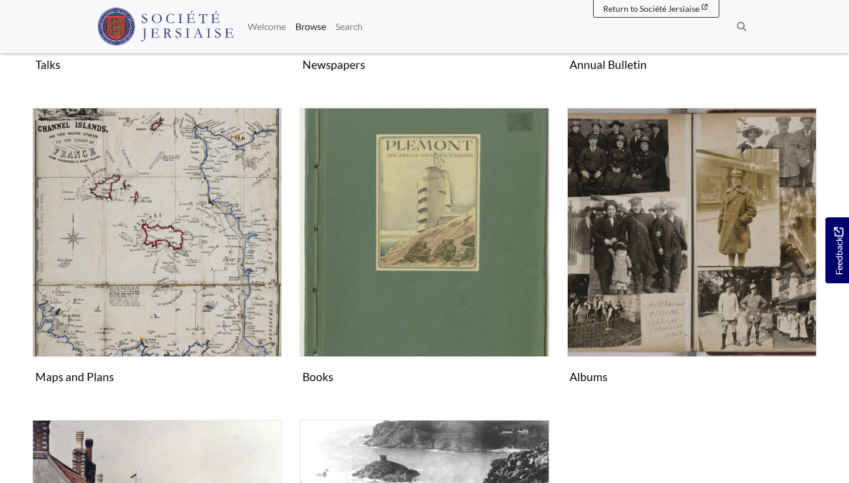
scroll to position [469, 0]
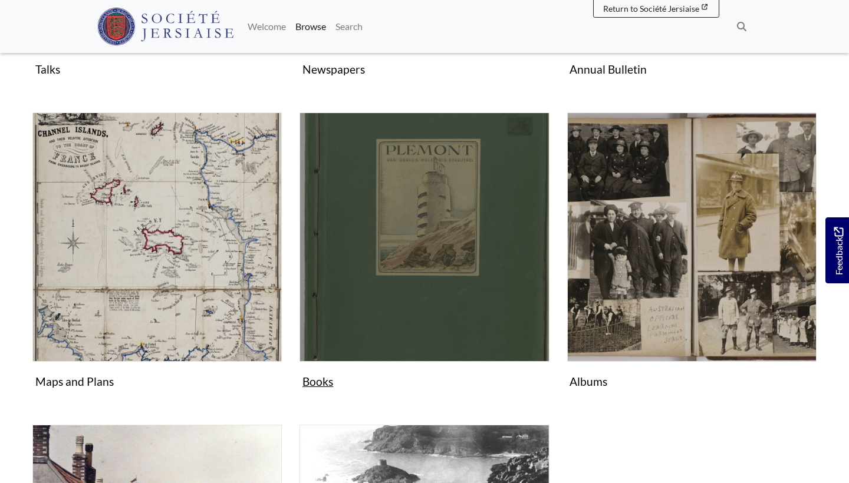
click at [376, 281] on img "Subcollection" at bounding box center [423, 237] width 249 height 249
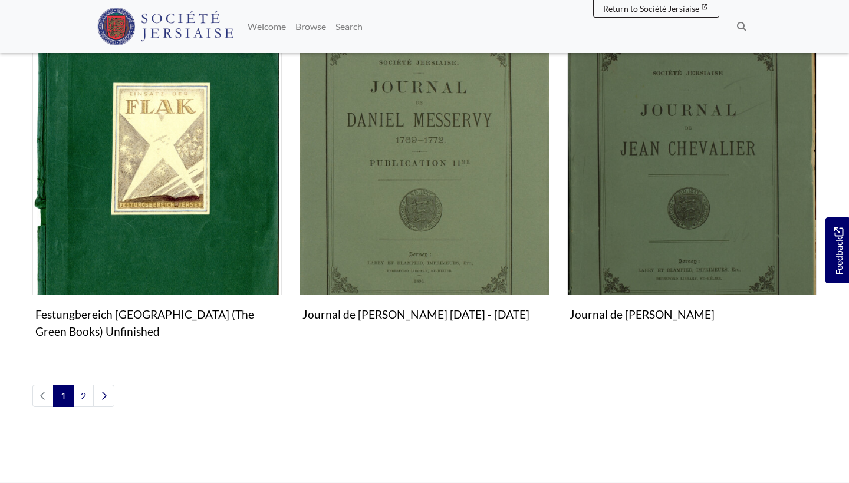
scroll to position [1322, 0]
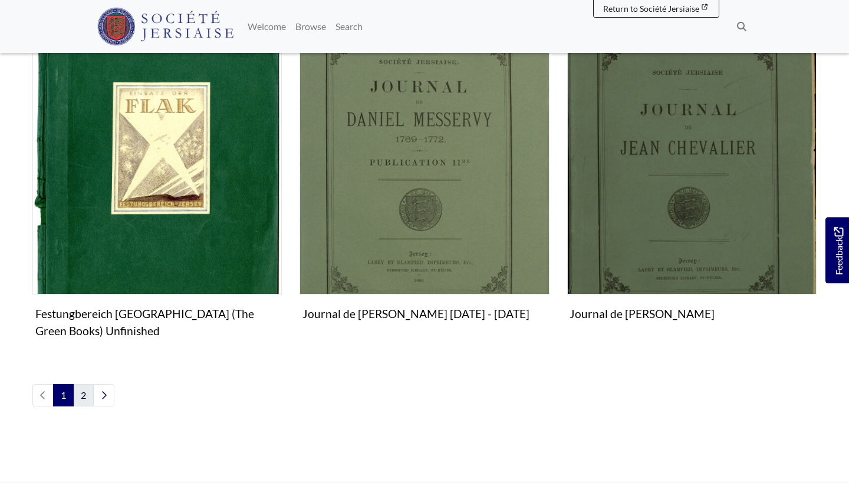
click at [83, 387] on link "2" at bounding box center [83, 395] width 21 height 22
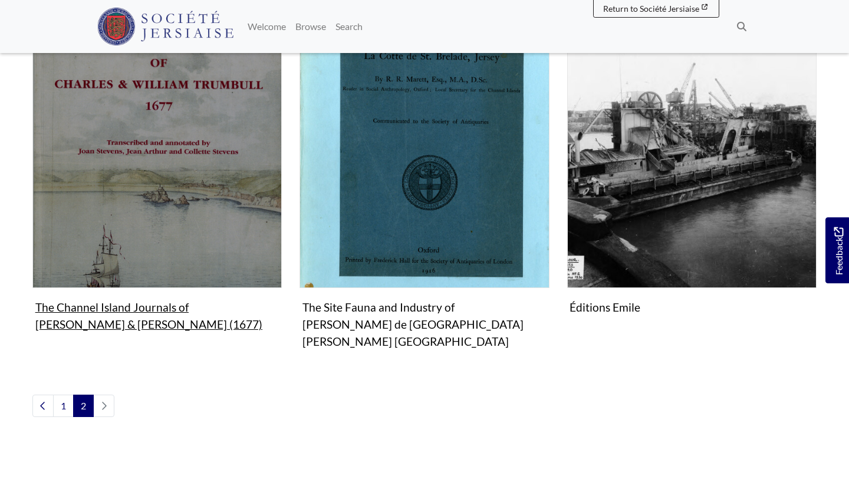
scroll to position [689, 0]
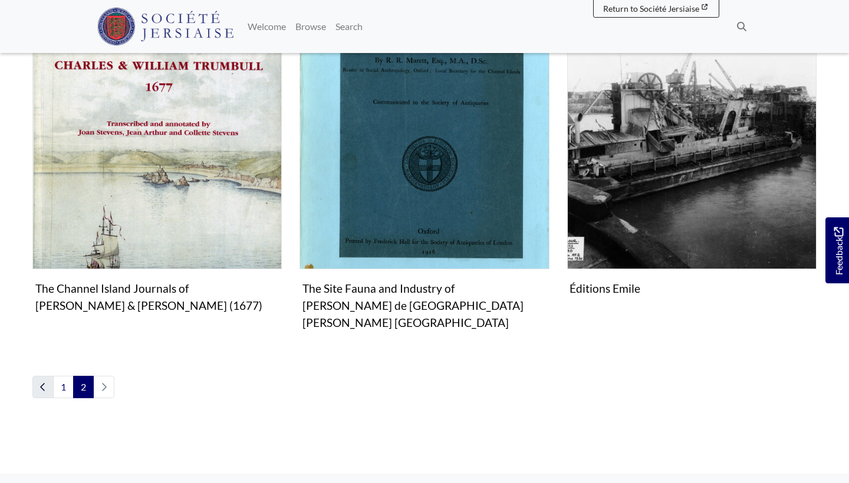
click at [34, 376] on link "Previous page" at bounding box center [42, 387] width 21 height 22
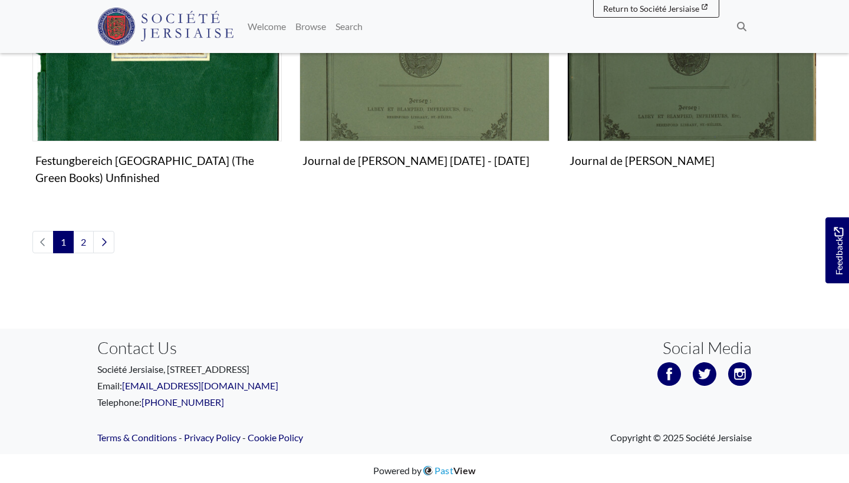
scroll to position [1475, 0]
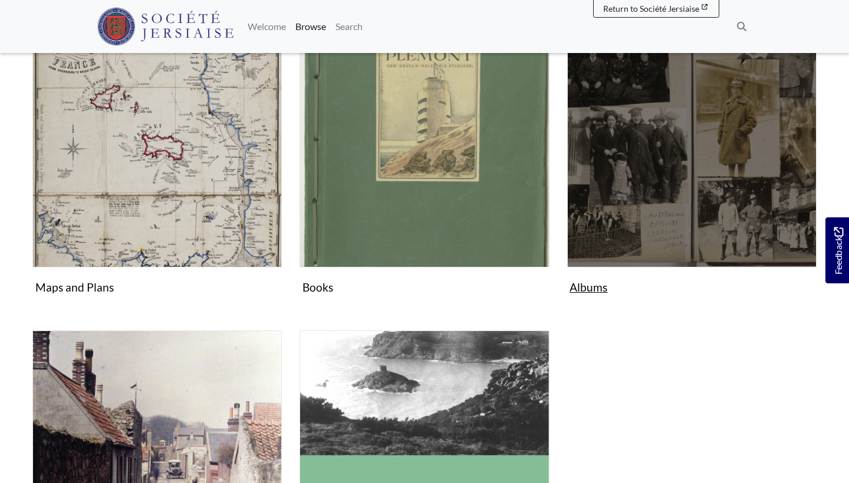
scroll to position [569, 0]
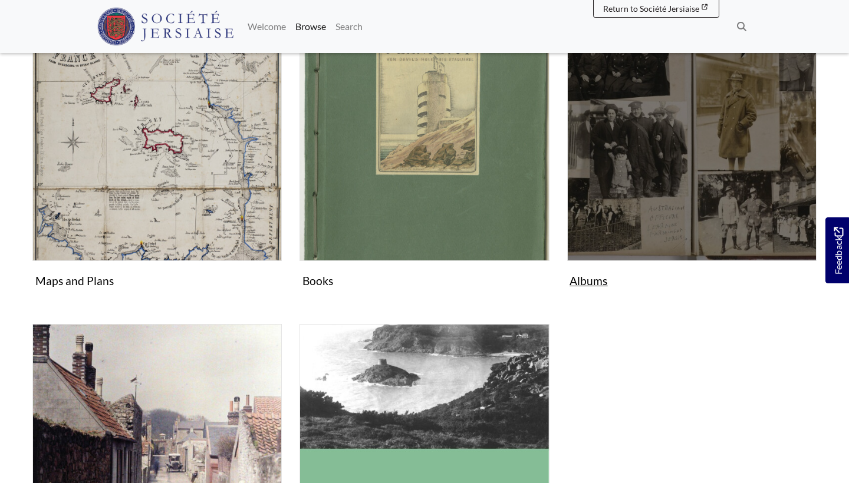
click at [686, 132] on img "Subcollection" at bounding box center [691, 136] width 249 height 249
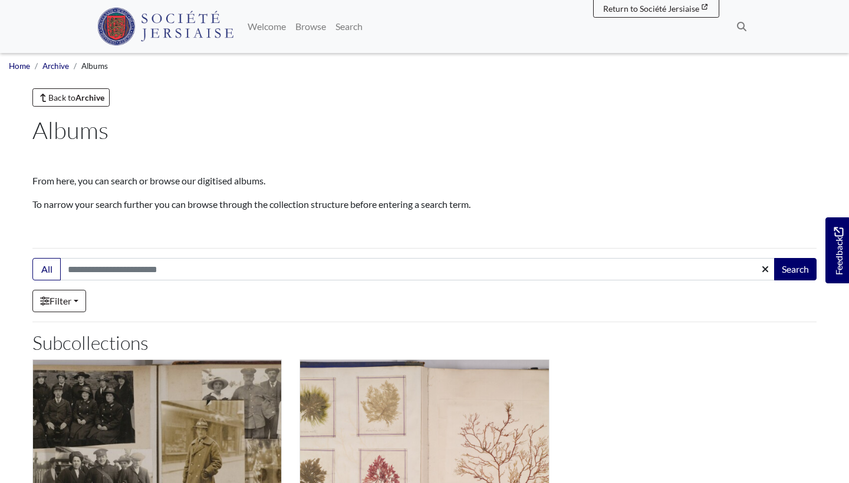
scroll to position [251, 0]
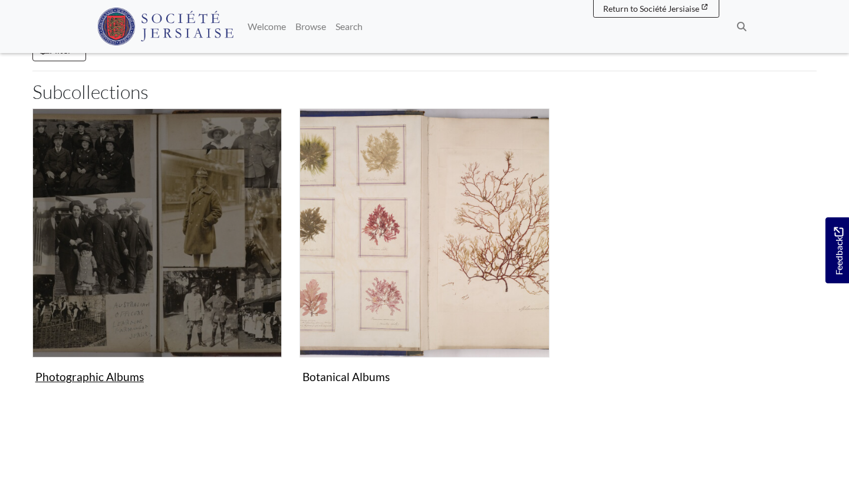
click at [162, 300] on img "Subcollection" at bounding box center [156, 232] width 249 height 249
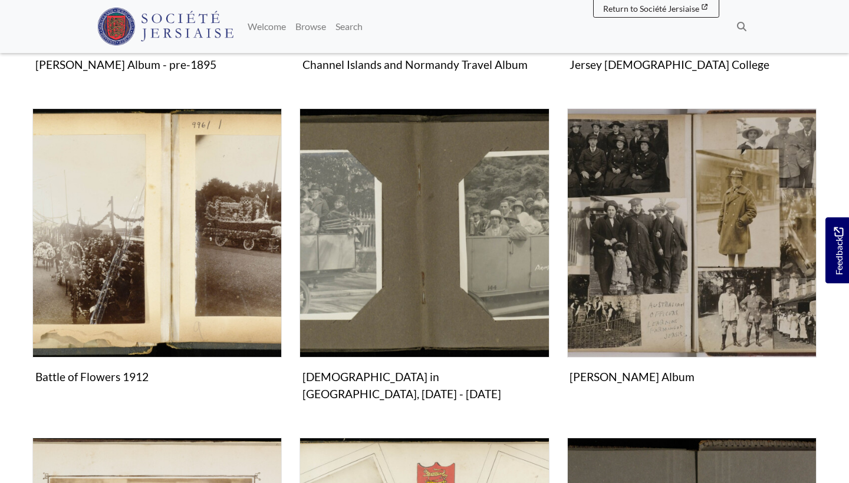
scroll to position [447, 0]
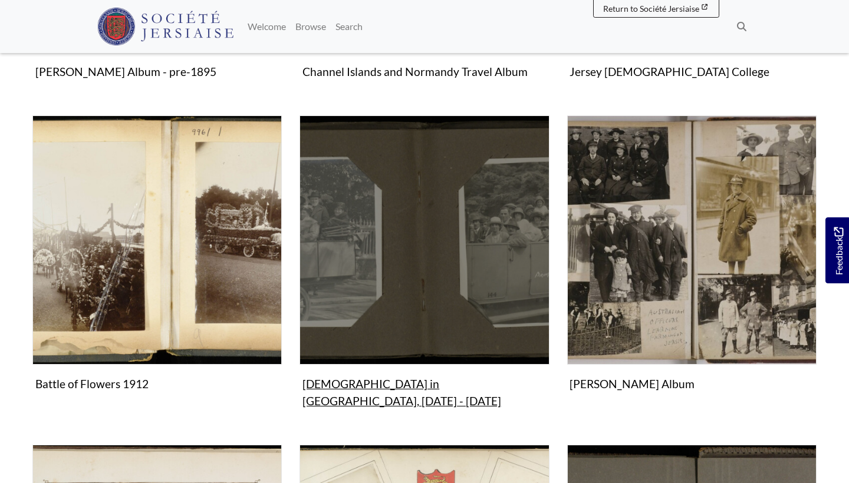
click at [411, 310] on img "Subcollection" at bounding box center [423, 240] width 249 height 249
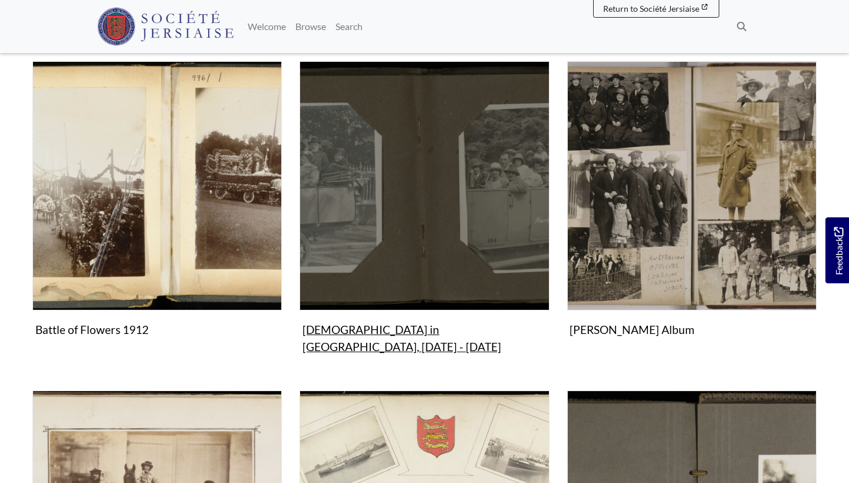
scroll to position [607, 0]
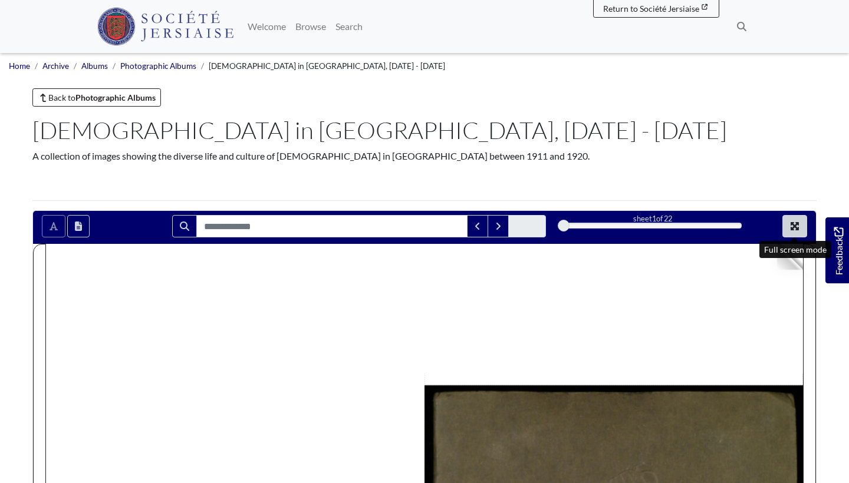
click at [798, 222] on icon "Full screen mode" at bounding box center [794, 226] width 8 height 8
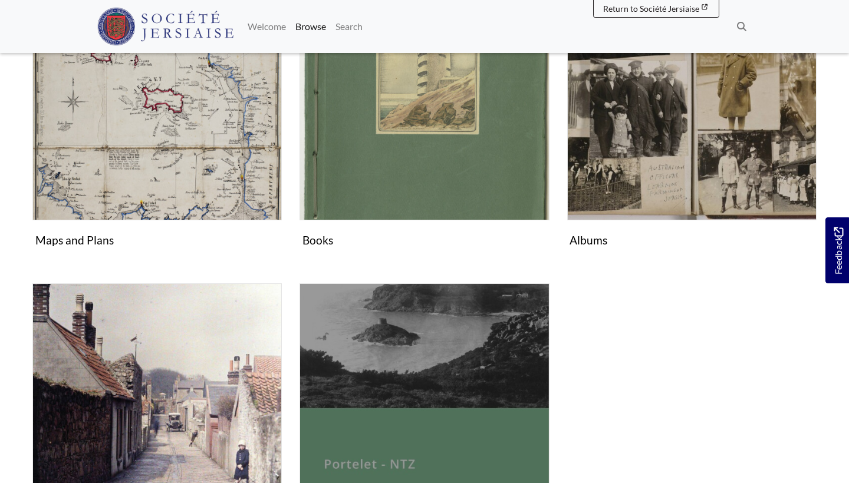
scroll to position [788, 0]
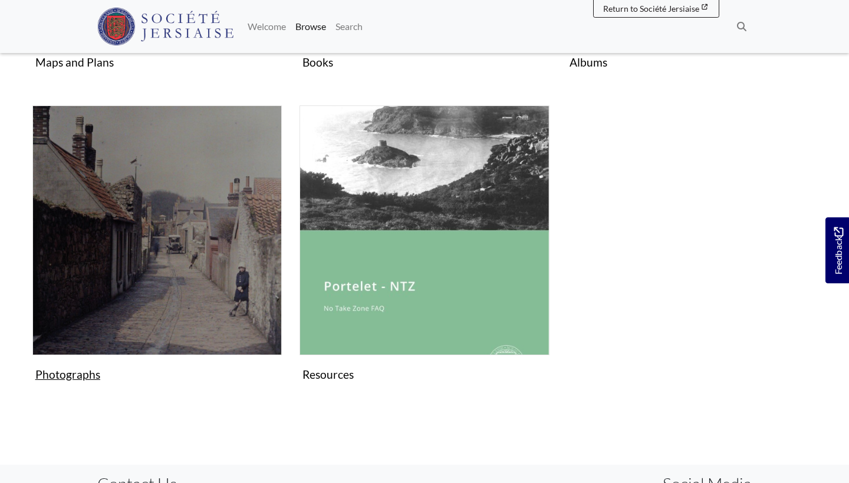
click at [159, 286] on img "Subcollection" at bounding box center [156, 230] width 249 height 249
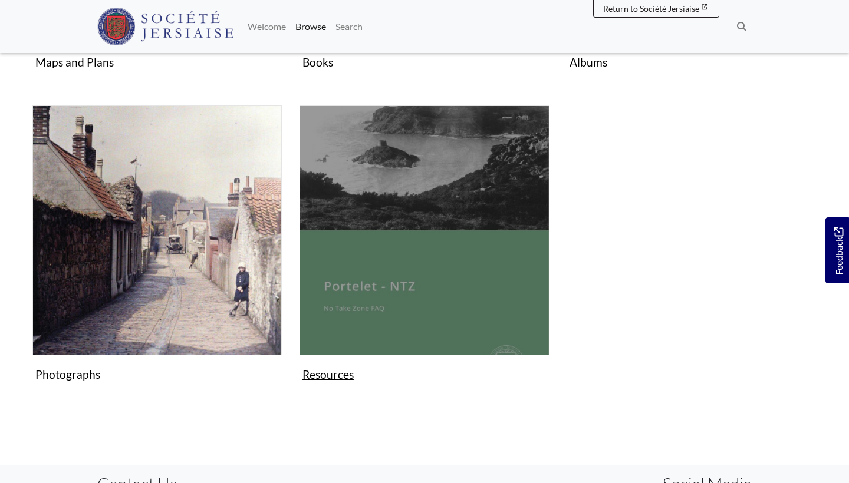
click at [364, 261] on img "Subcollection" at bounding box center [423, 230] width 249 height 249
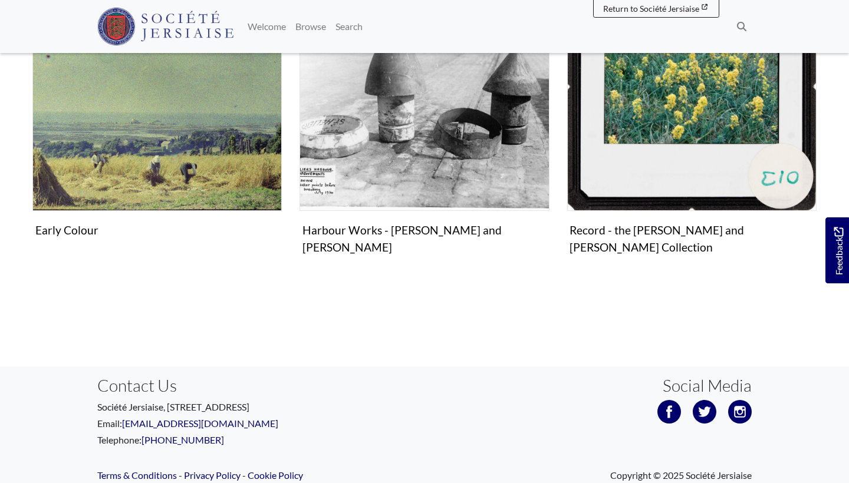
scroll to position [348, 0]
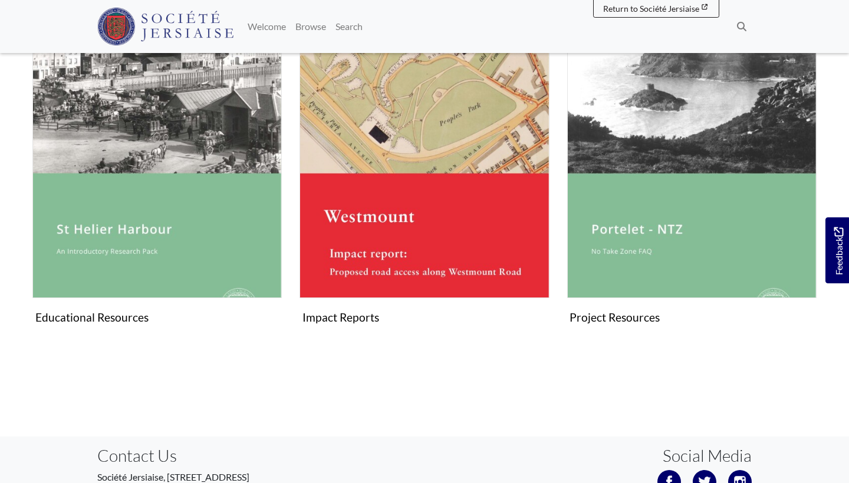
scroll to position [200, 0]
